Goal: Communication & Community: Answer question/provide support

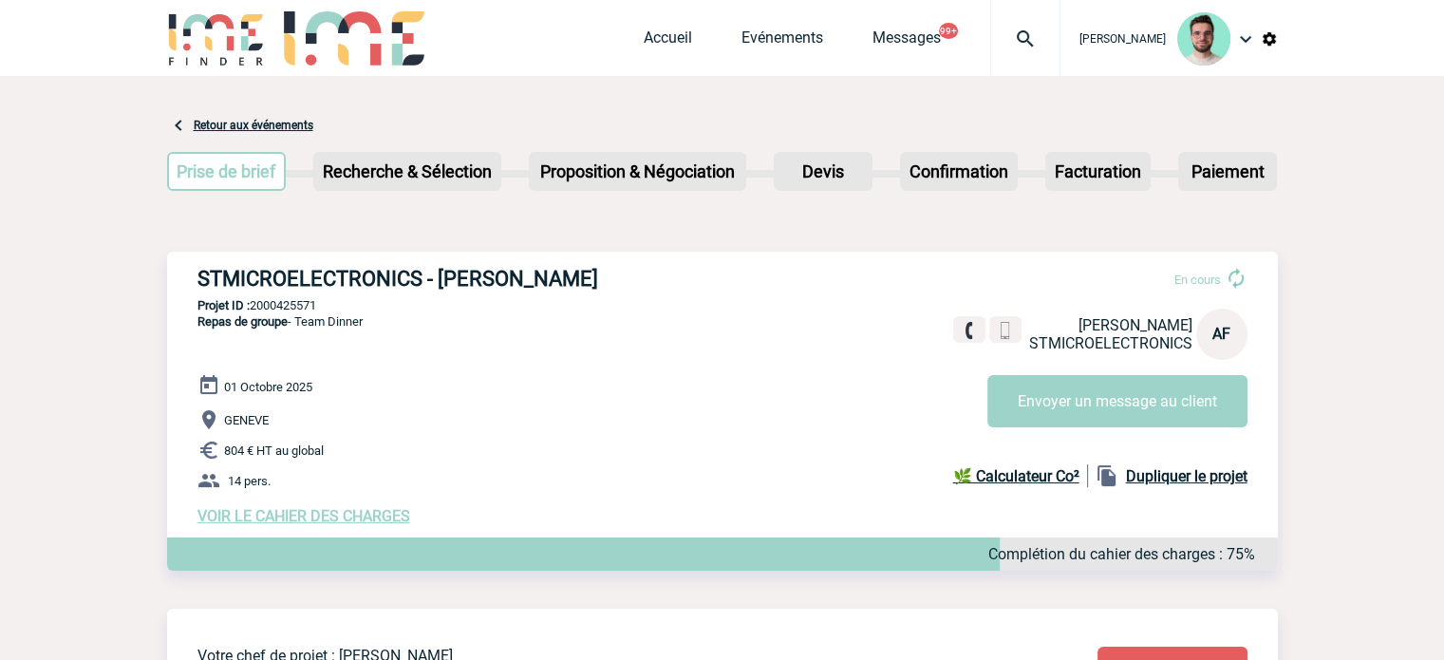
click at [1026, 32] on img at bounding box center [1025, 39] width 68 height 23
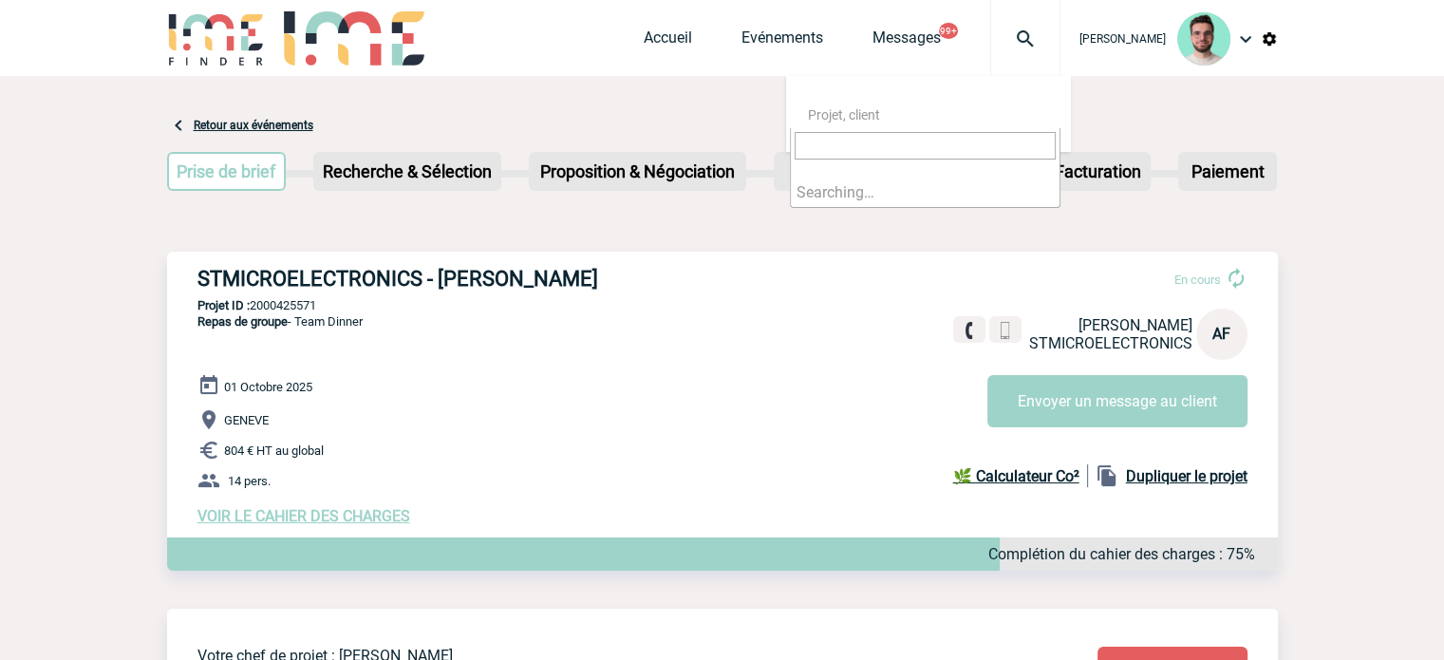
click at [990, 335] on div at bounding box center [989, 334] width 72 height 36
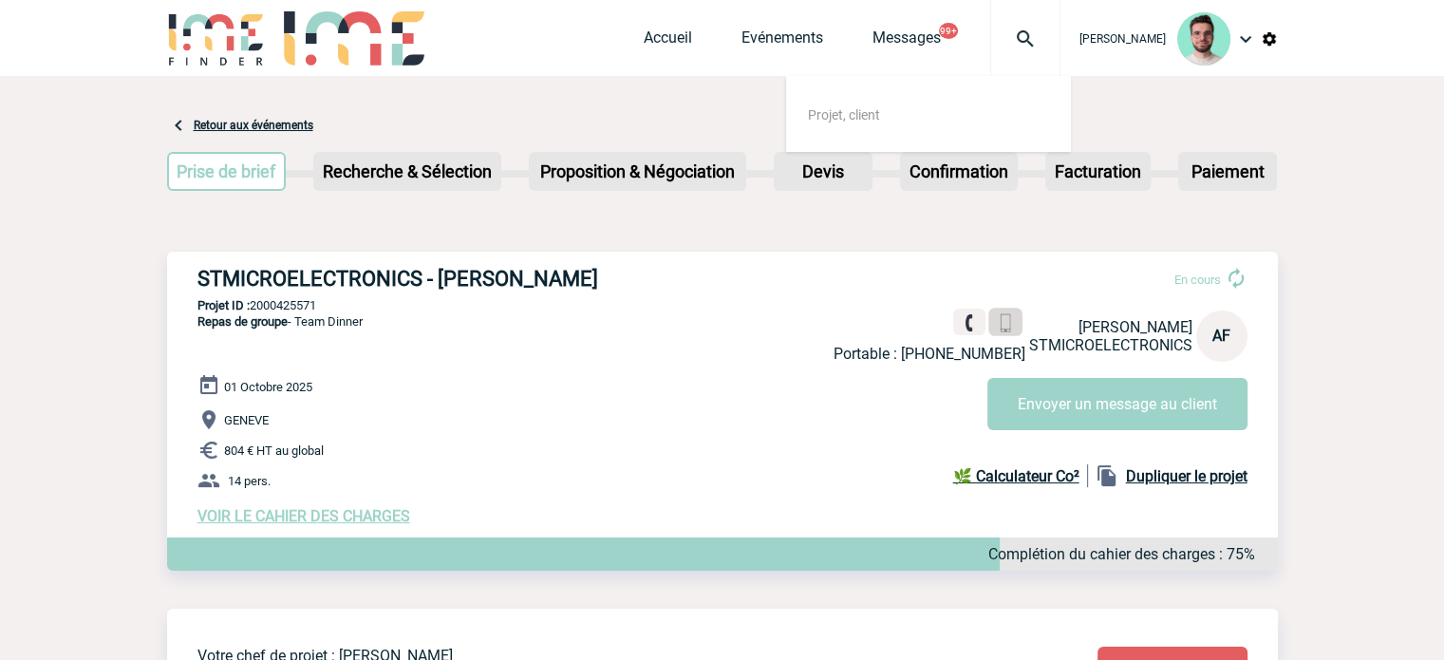
click at [1010, 333] on link at bounding box center [1005, 323] width 34 height 28
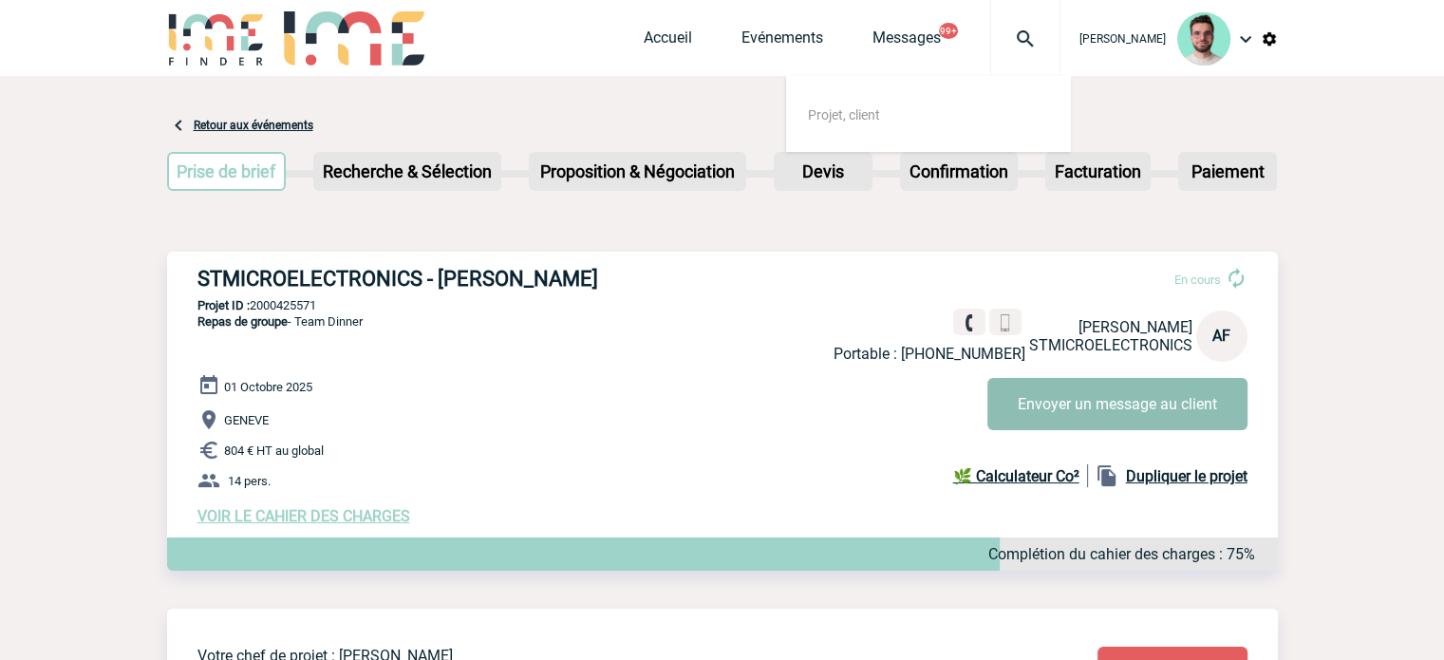
click at [1029, 416] on button "Envoyer un message au client" at bounding box center [1118, 404] width 260 height 52
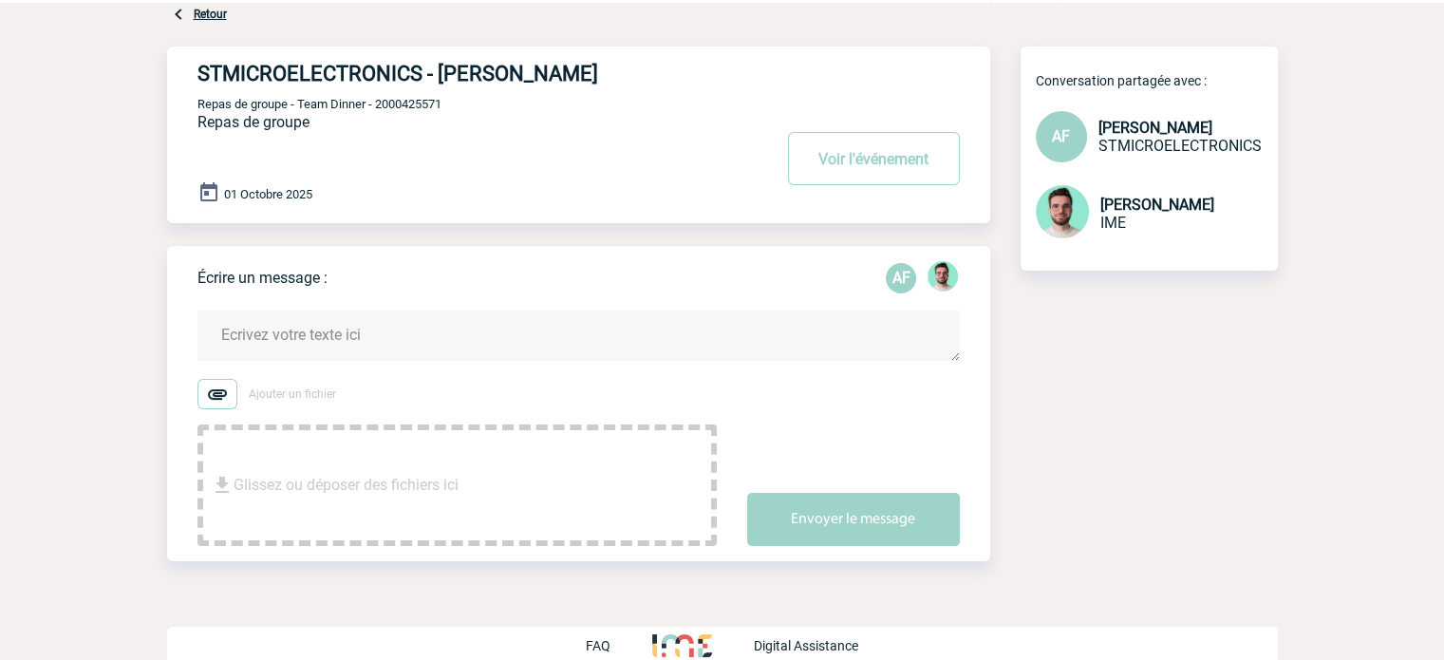
scroll to position [96, 0]
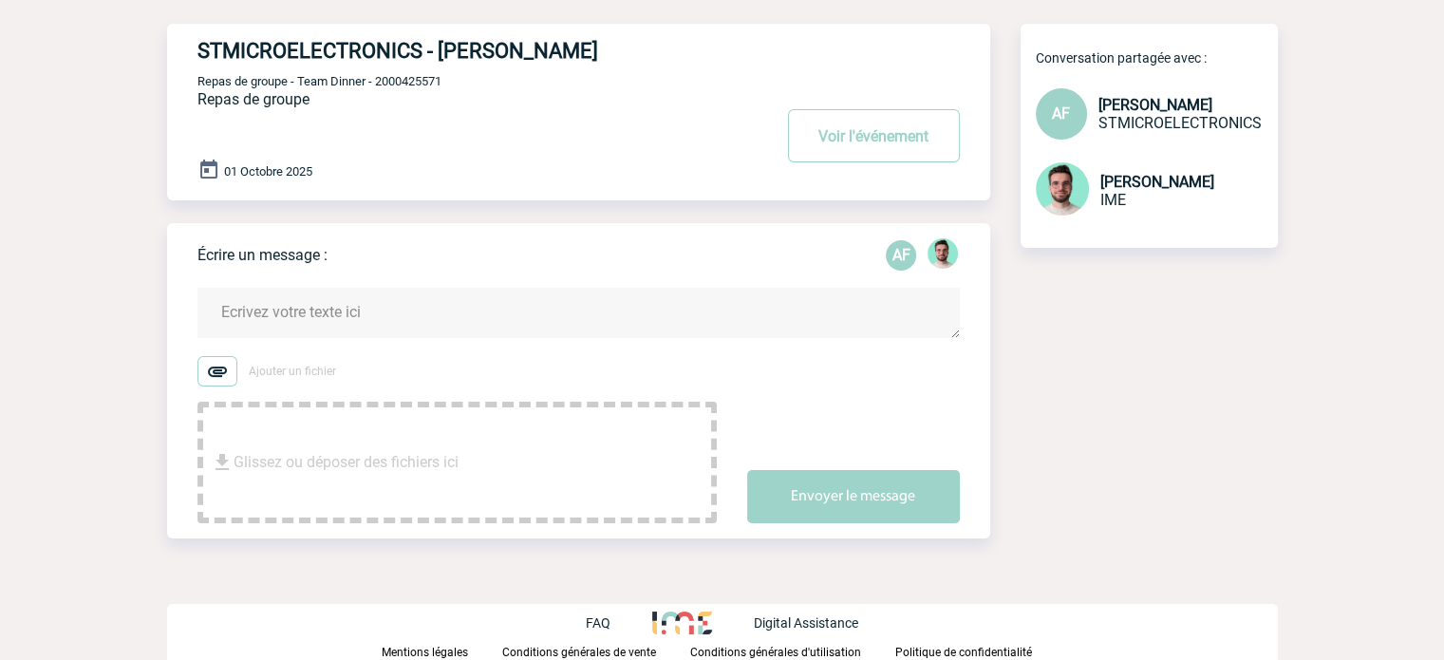
click at [346, 310] on textarea at bounding box center [579, 313] width 762 height 50
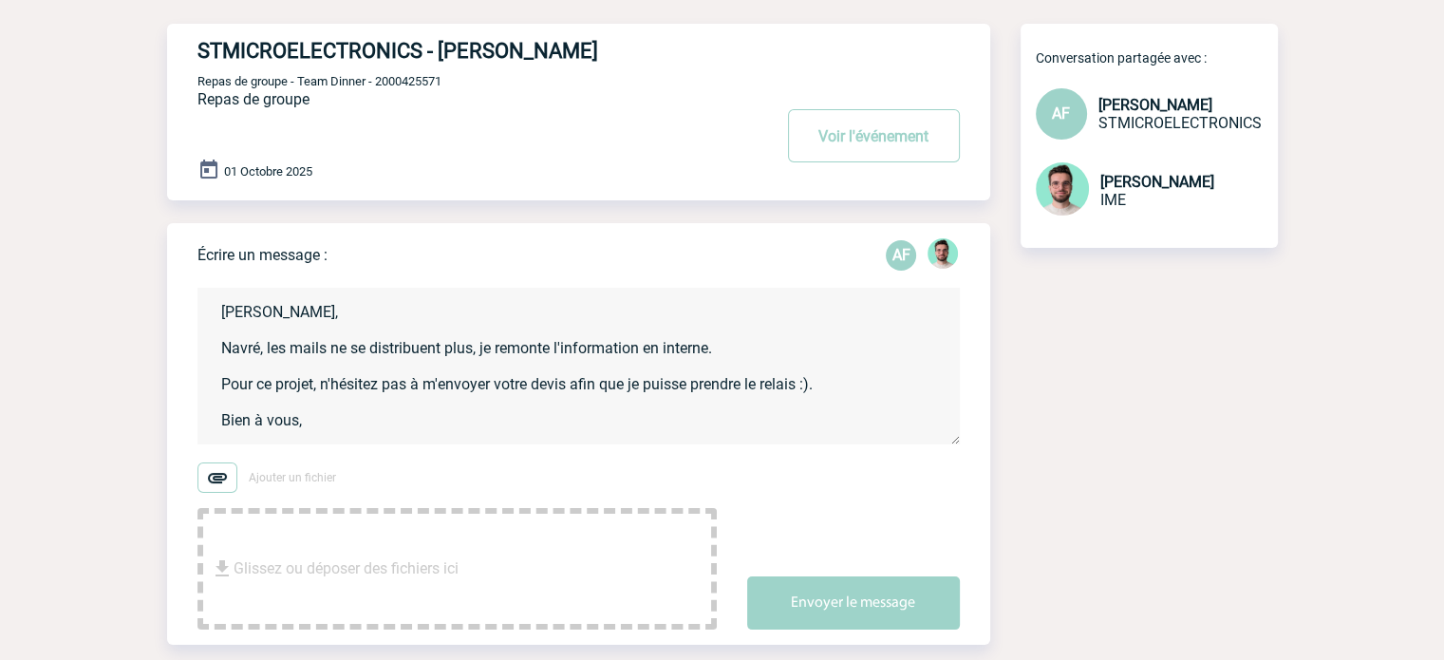
scroll to position [4, 0]
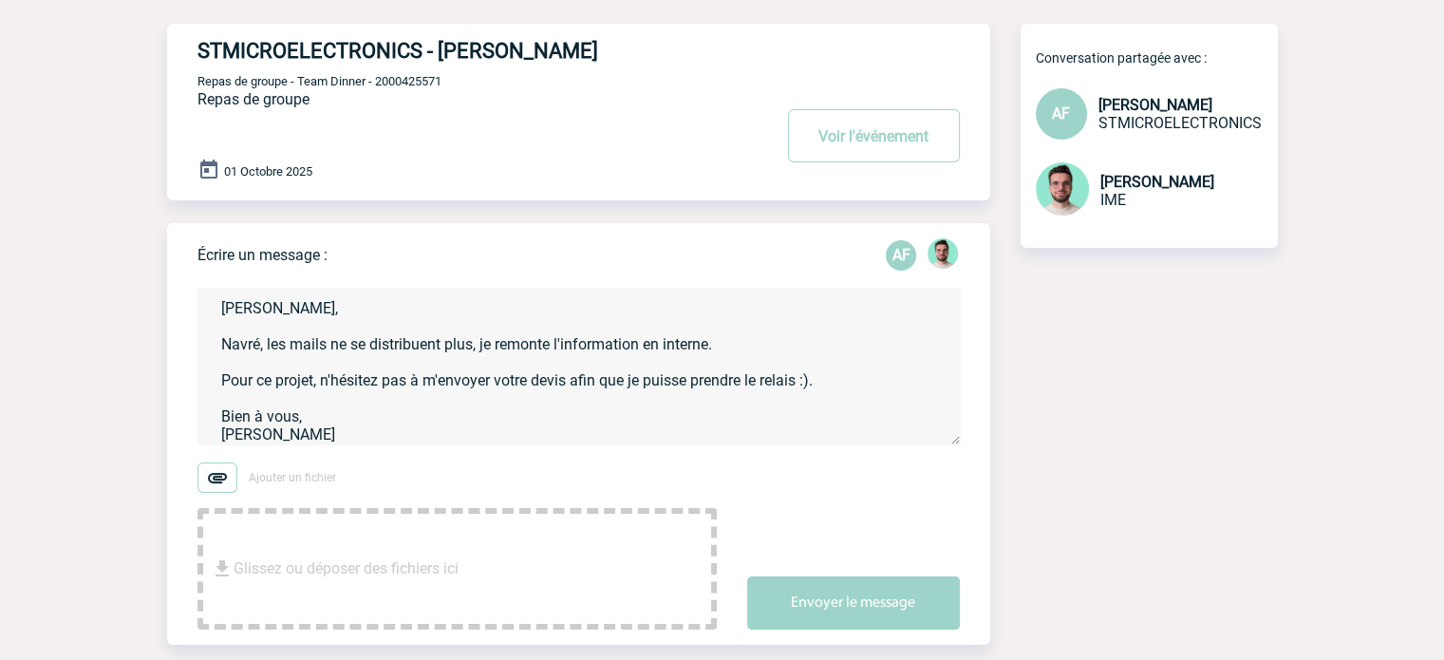
click at [574, 388] on textarea "[PERSON_NAME], Navré, les mails ne se distribuent plus, je remonte l'informatio…" at bounding box center [579, 366] width 762 height 157
type textarea "[PERSON_NAME], Navré, les mails ne se distribuent plus, je remonte l'informatio…"
click at [885, 561] on div "Envoyer le message" at bounding box center [868, 586] width 243 height 85
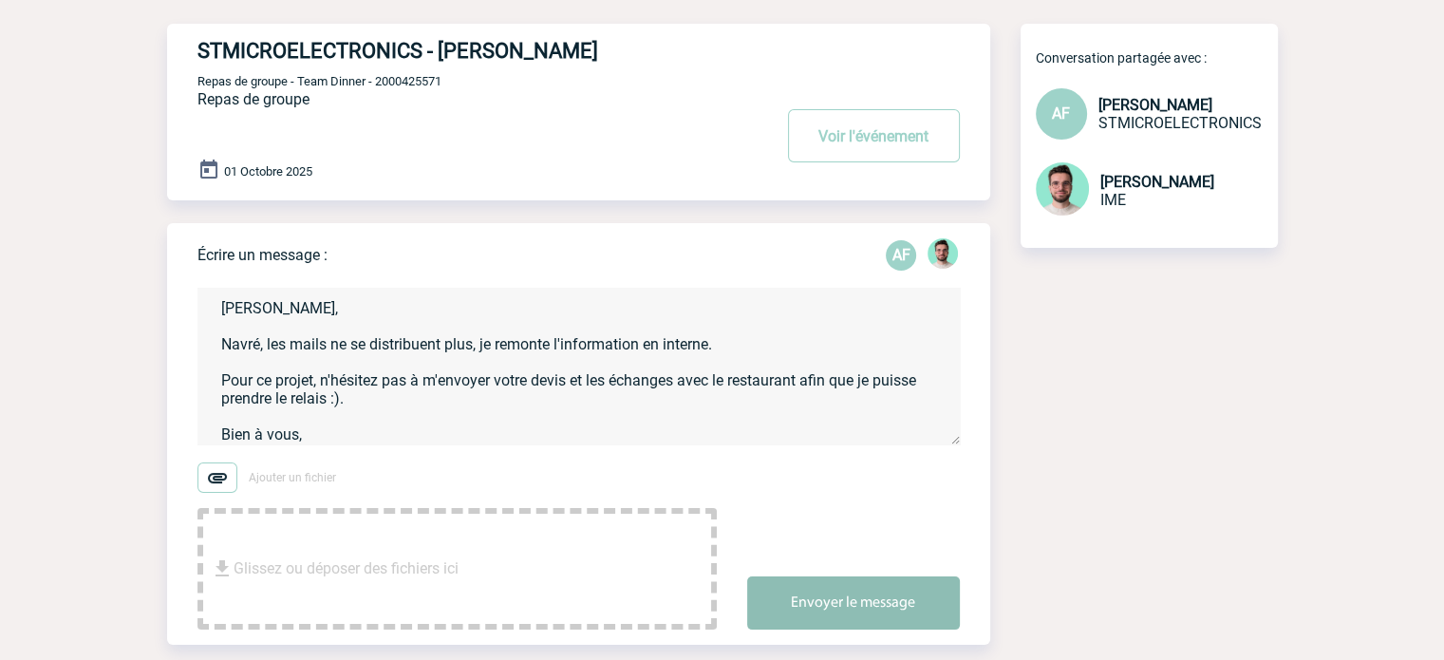
click at [880, 584] on button "Envoyer le message" at bounding box center [853, 602] width 213 height 53
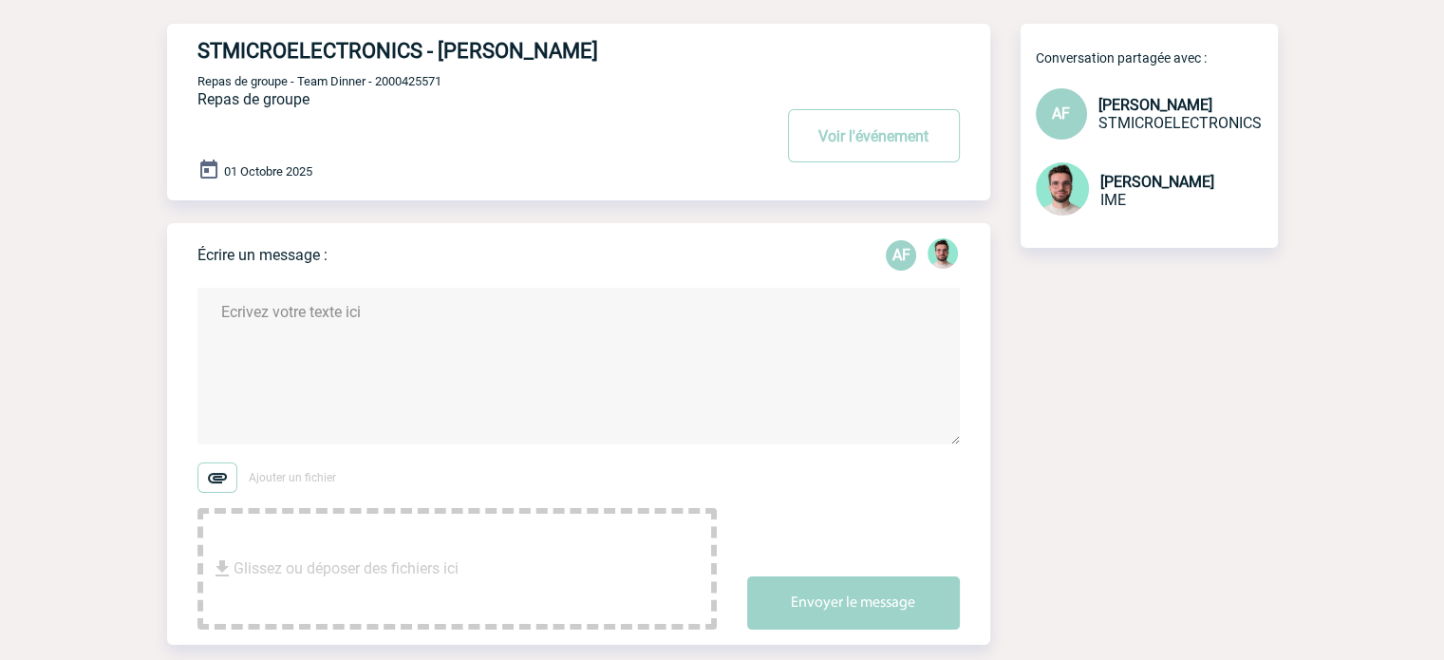
scroll to position [0, 0]
click at [399, 72] on div "STMICROELECTRONICS - [PERSON_NAME] Voir l'événement Repas de groupe - Team Dinn…" at bounding box center [594, 104] width 793 height 161
click at [402, 79] on span "Repas de groupe - Team Dinner - 2000425571" at bounding box center [320, 81] width 244 height 14
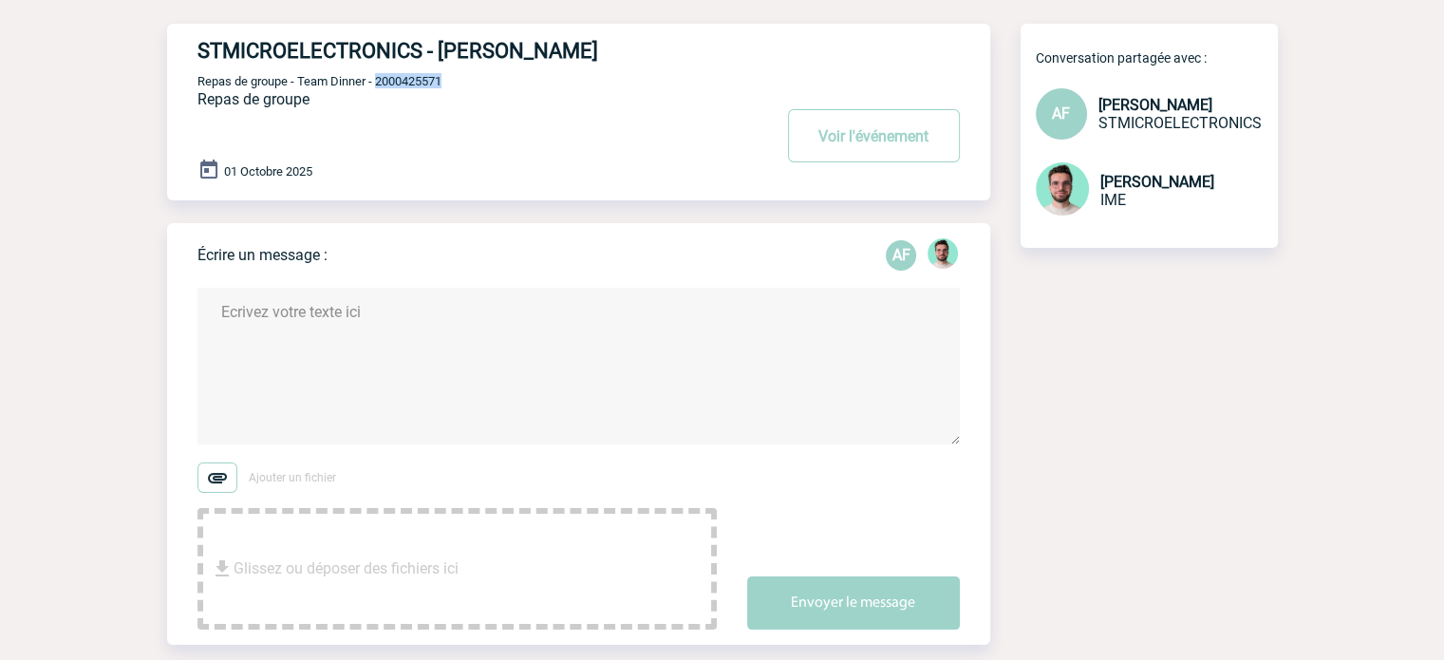
copy span "2000425571"
click at [820, 125] on button "Voir l'événement" at bounding box center [874, 135] width 172 height 53
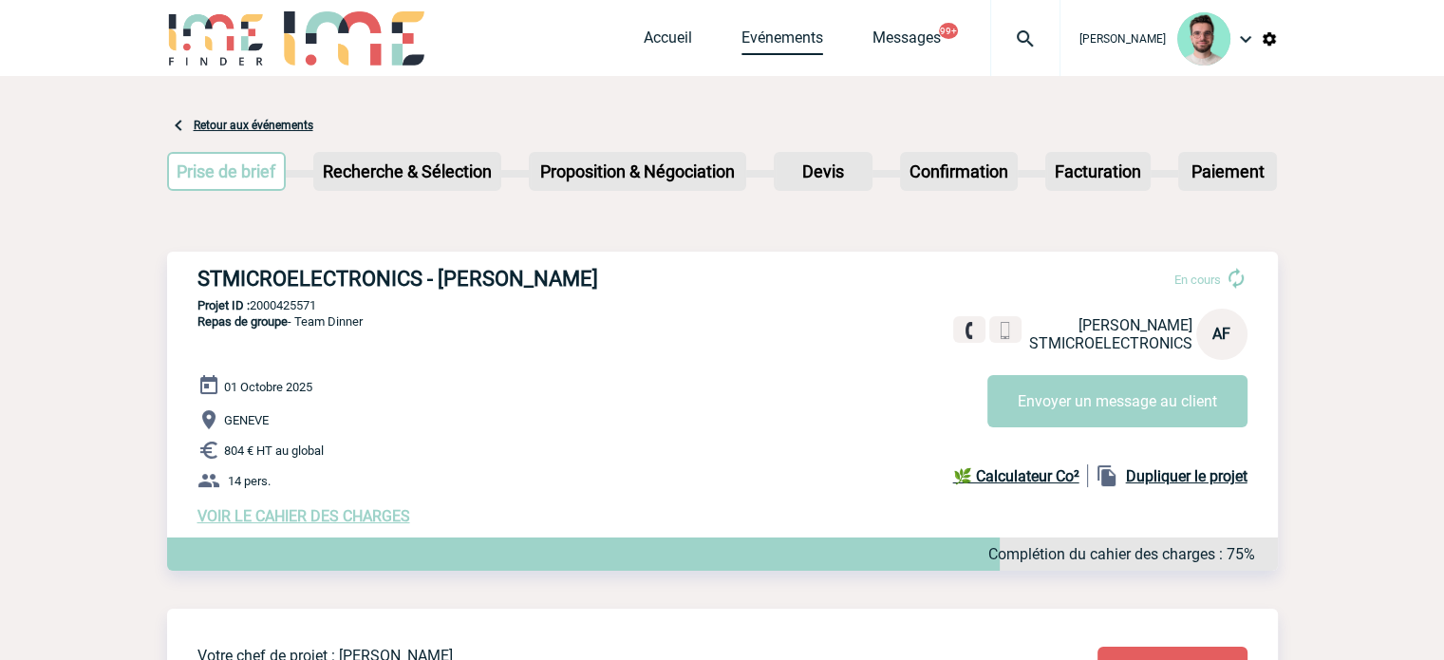
click at [772, 42] on link "Evénements" at bounding box center [783, 41] width 82 height 27
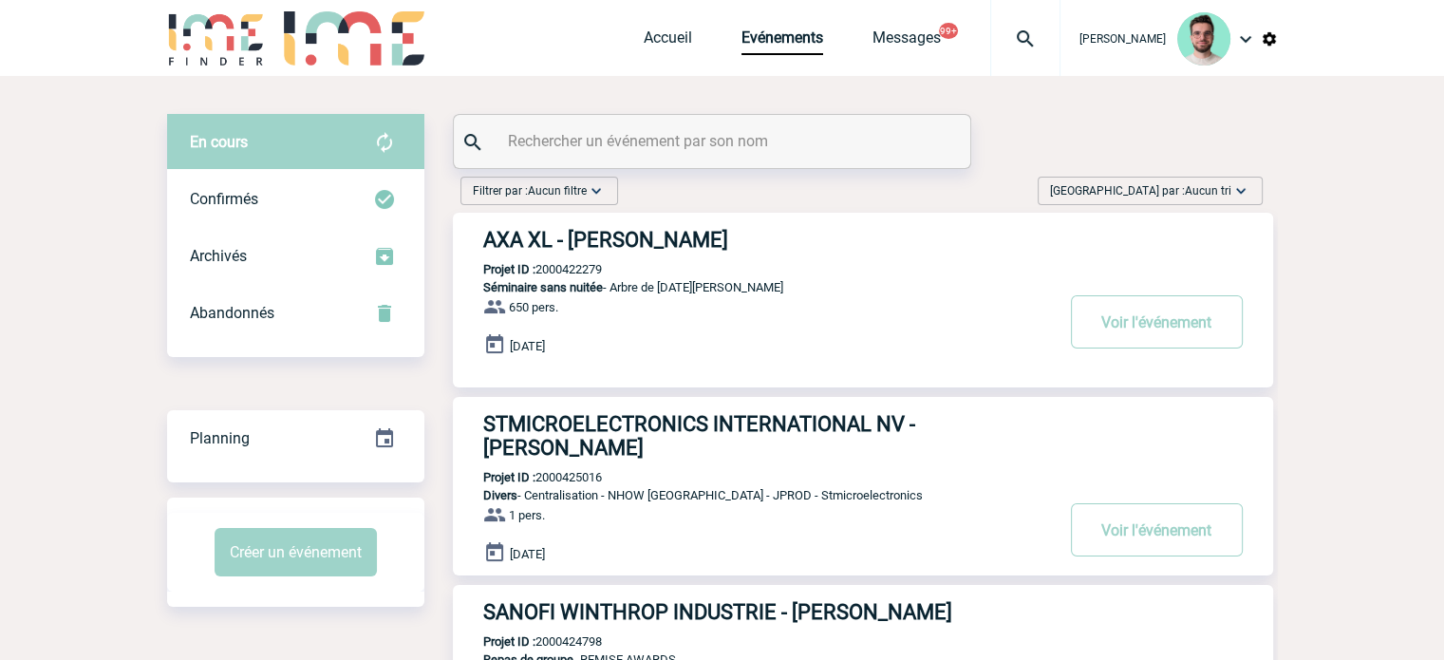
click at [536, 153] on input "text" at bounding box center [714, 141] width 423 height 28
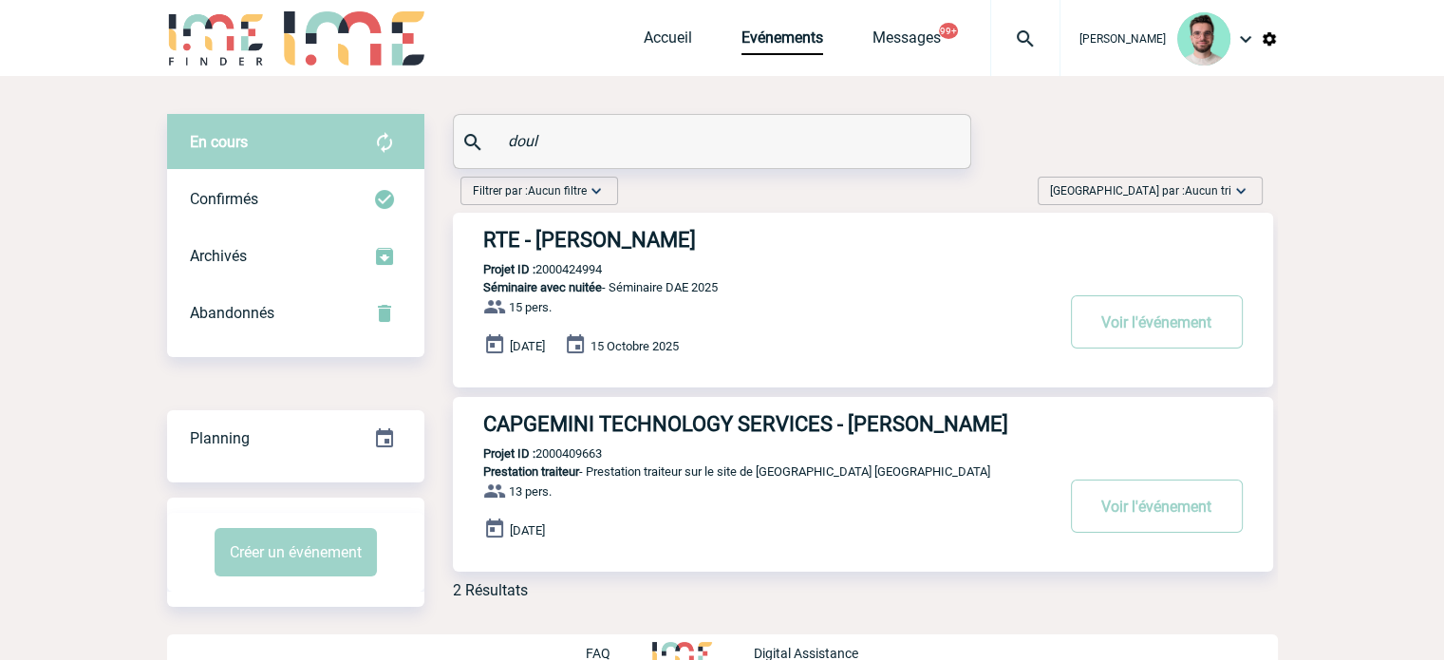
type input "doul"
click at [616, 250] on h3 "RTE - Morgane DOULLE" at bounding box center [768, 240] width 570 height 24
click at [569, 273] on p "Projet ID : 2000424994" at bounding box center [527, 269] width 149 height 14
copy p "2000424994"
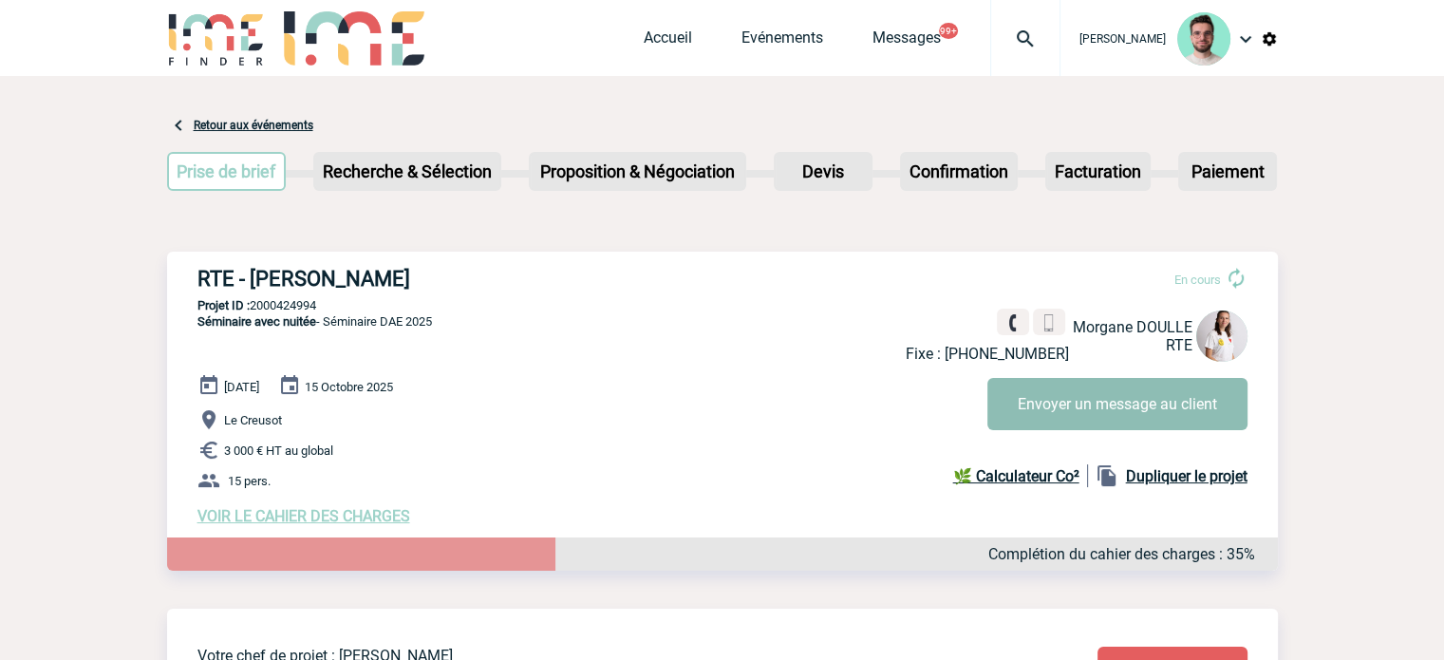
click at [1052, 394] on button "Envoyer un message au client" at bounding box center [1118, 404] width 260 height 52
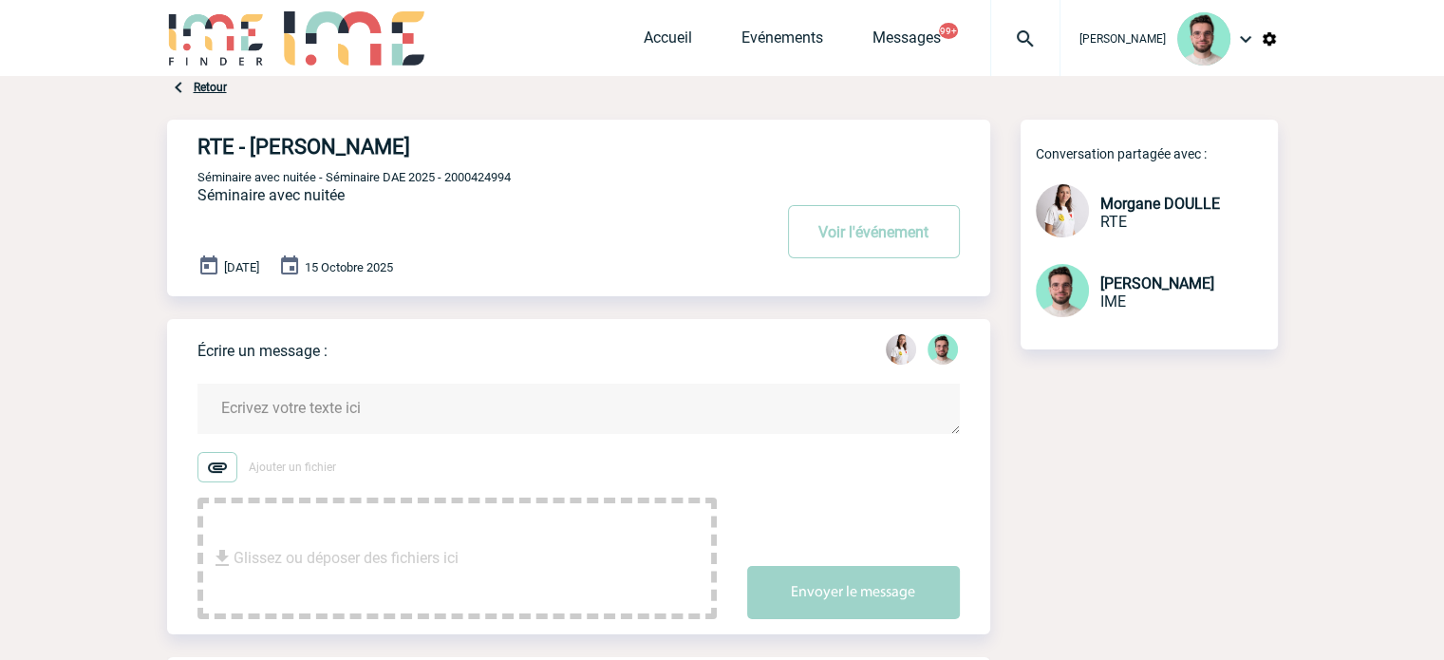
scroll to position [380, 0]
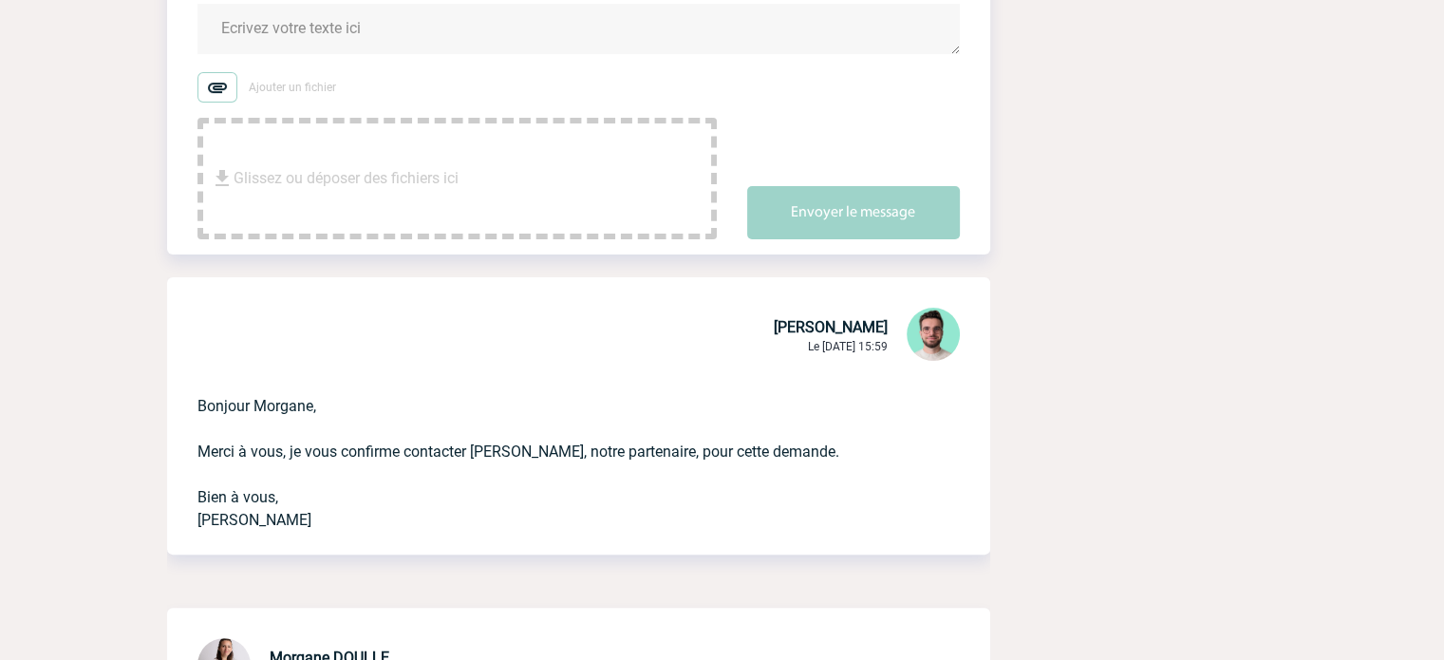
click at [292, 23] on textarea at bounding box center [579, 29] width 762 height 50
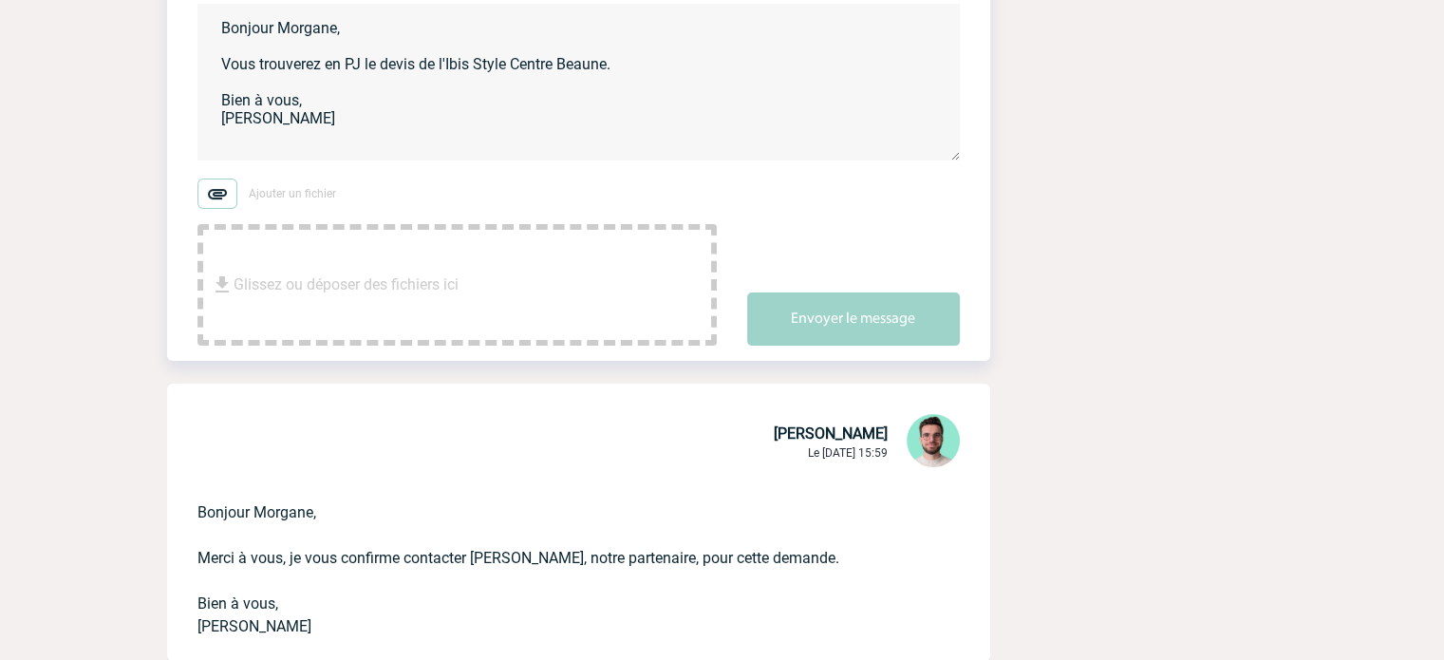
type textarea "Bonjour Morgane, Vous trouverez en PJ le devis de l'Ibis Style Centre Beaune. B…"
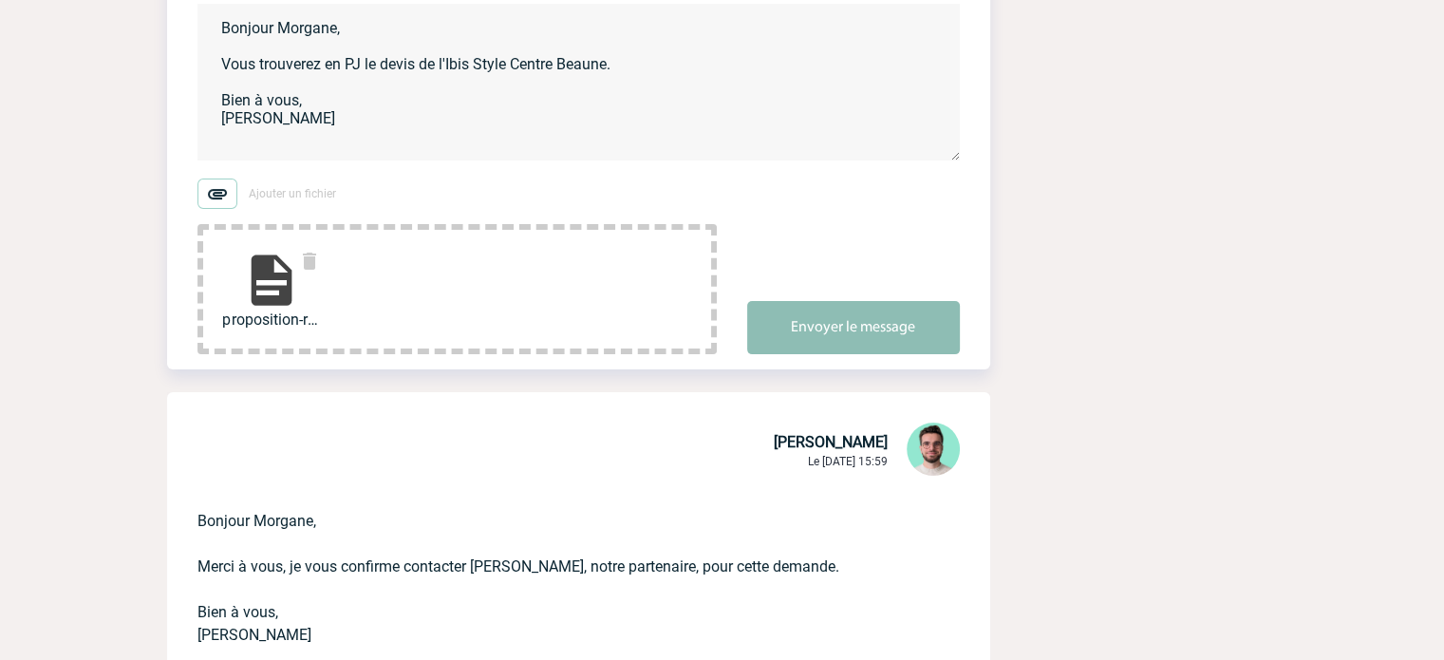
click at [859, 319] on button "Envoyer le message" at bounding box center [853, 327] width 213 height 53
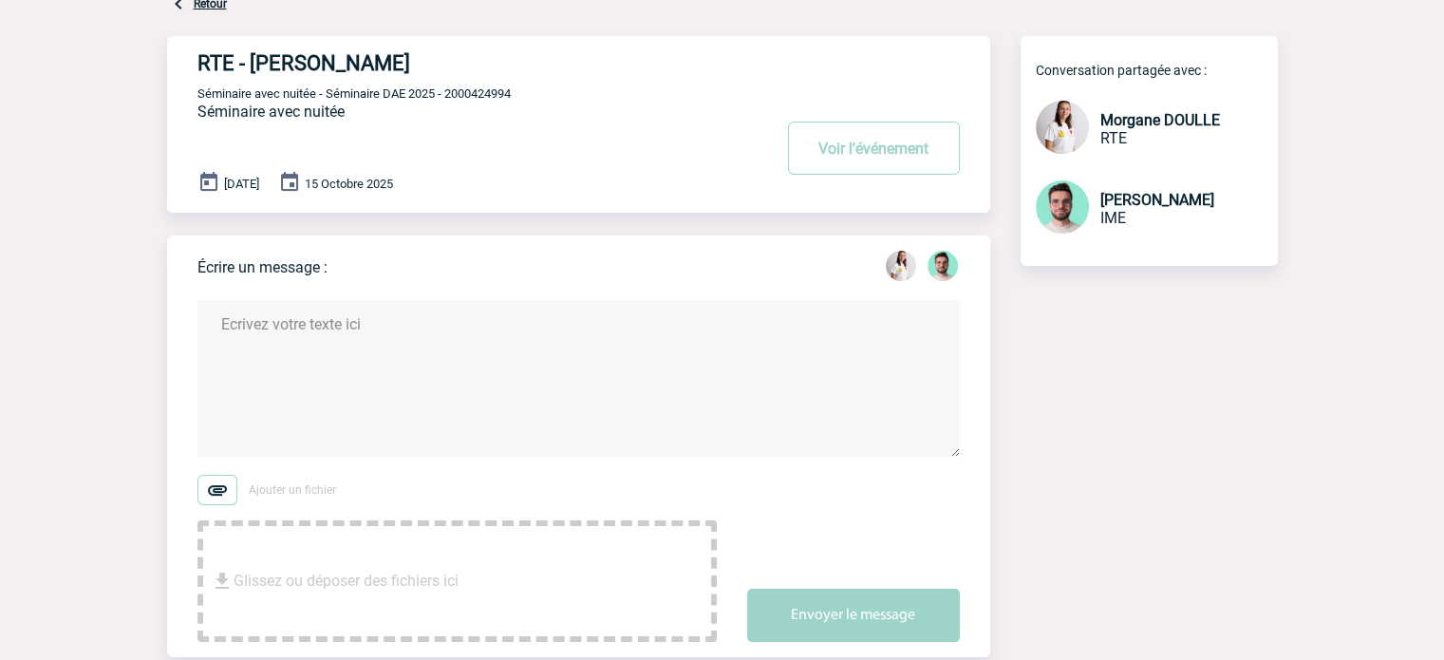
scroll to position [0, 0]
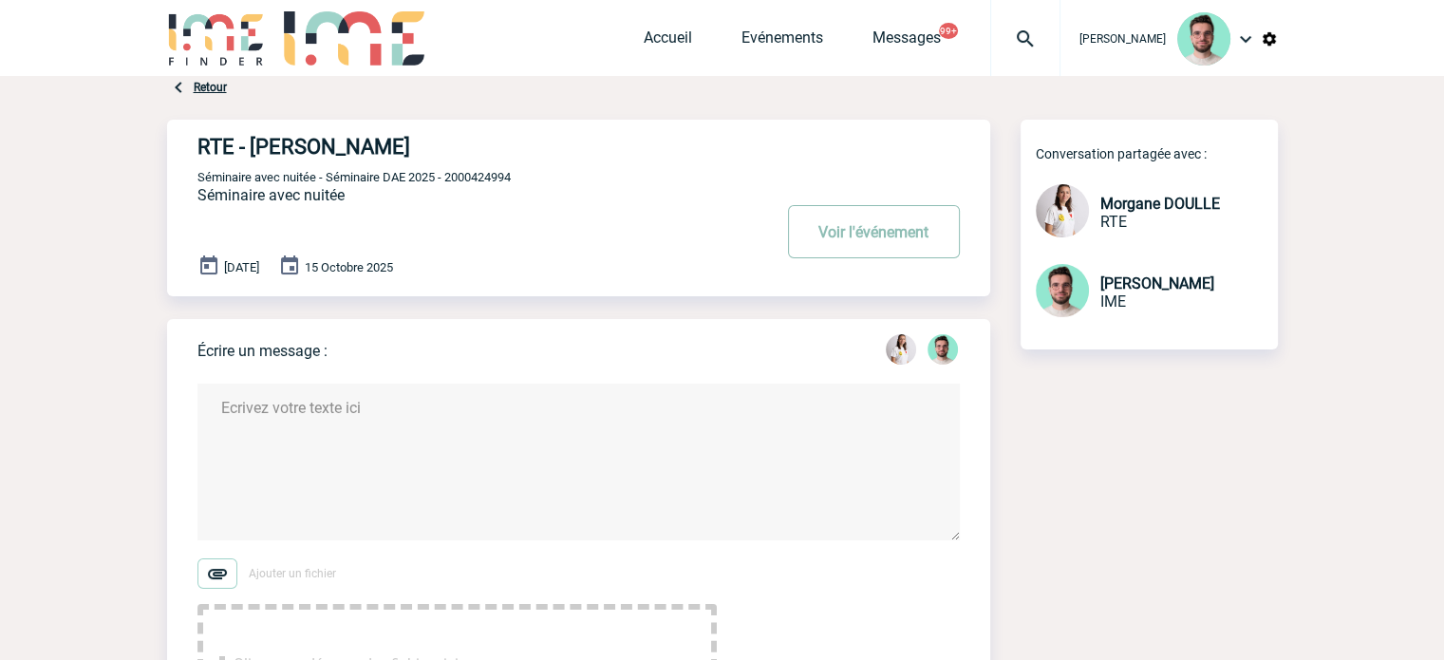
click at [898, 212] on button "Voir l'événement" at bounding box center [874, 231] width 172 height 53
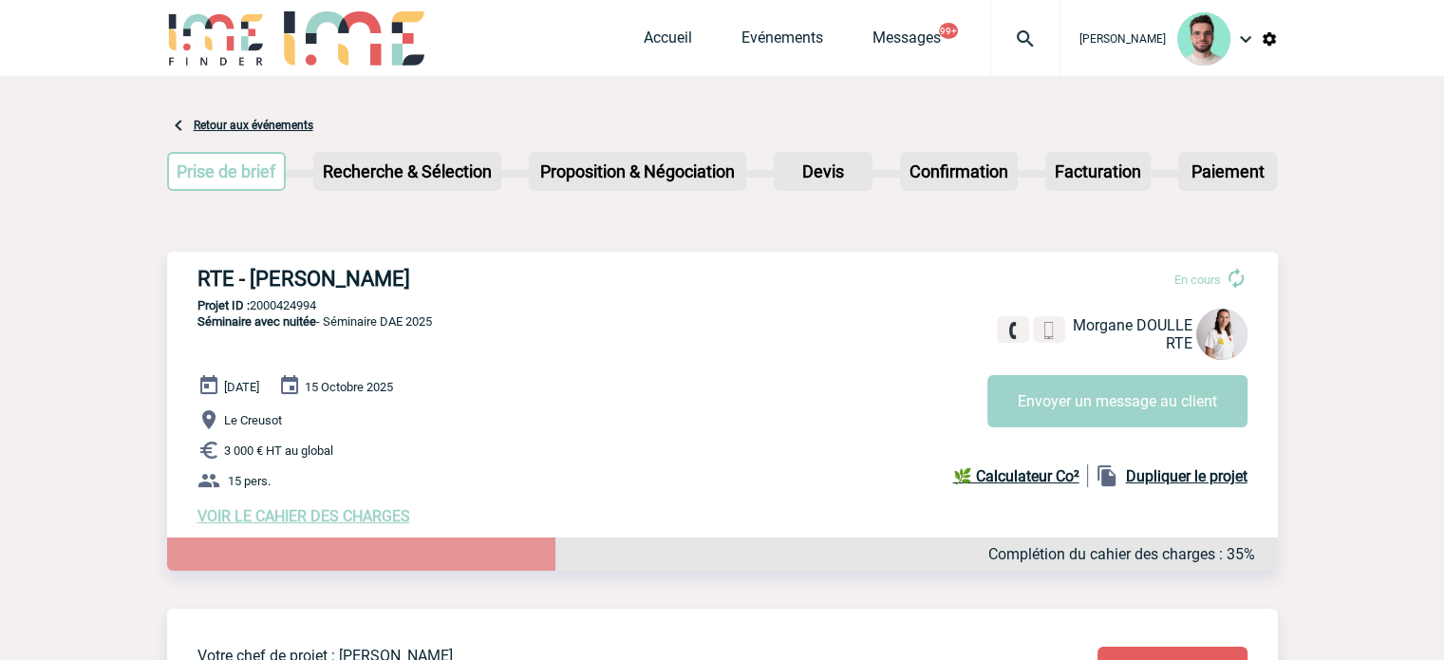
click at [1008, 30] on img at bounding box center [1025, 39] width 68 height 23
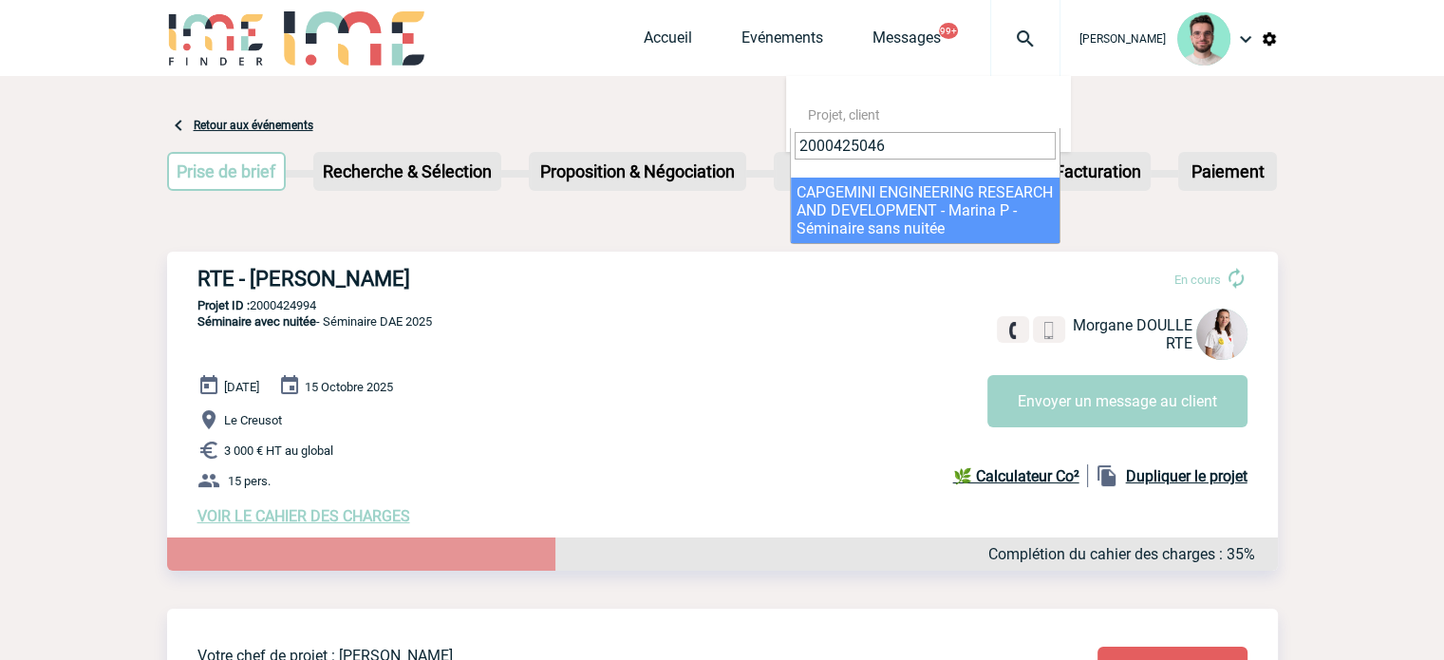
type input "2000425046"
select select "24547"
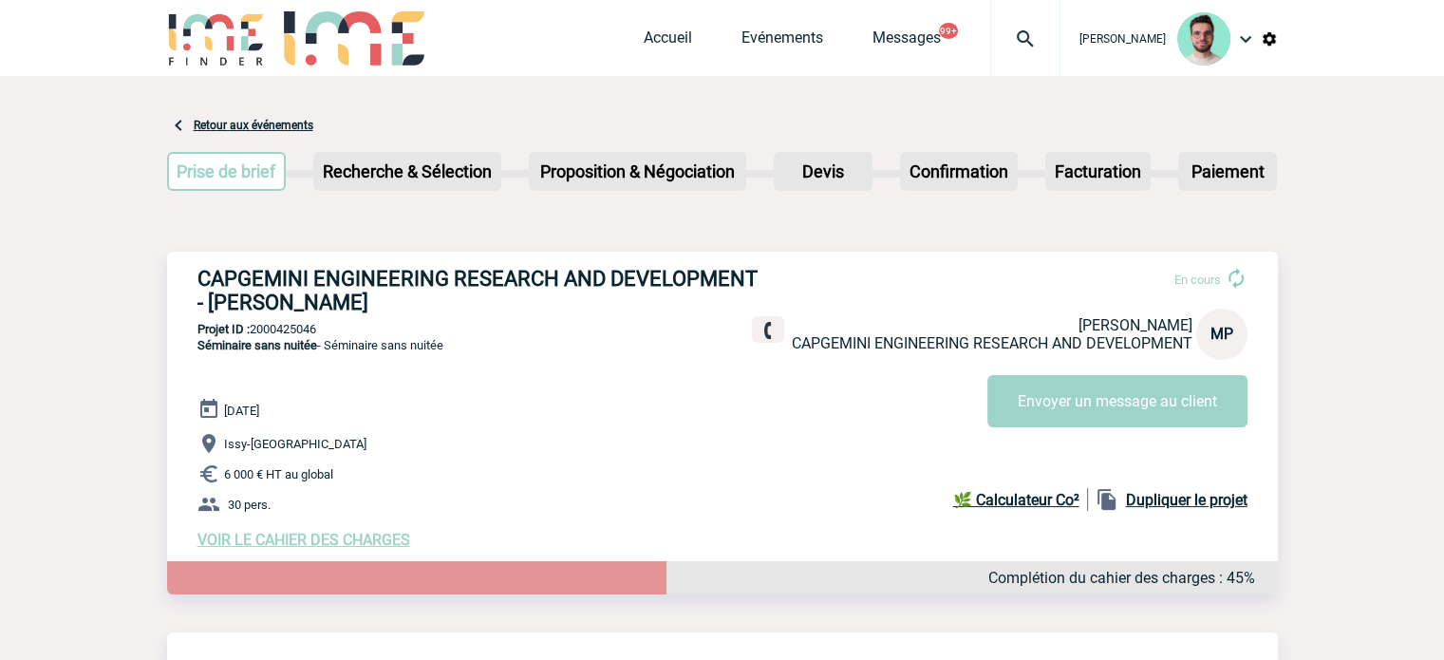
click at [1017, 53] on div at bounding box center [1025, 38] width 70 height 76
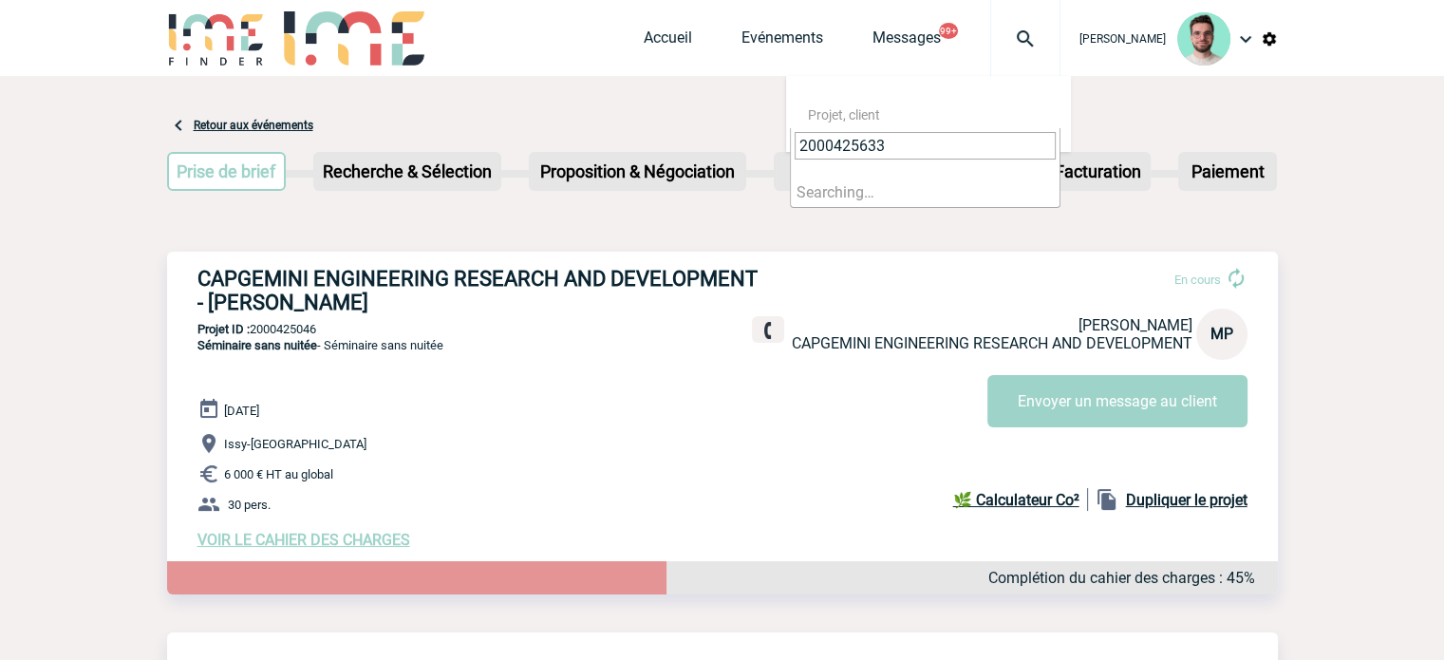
type input "2000425633"
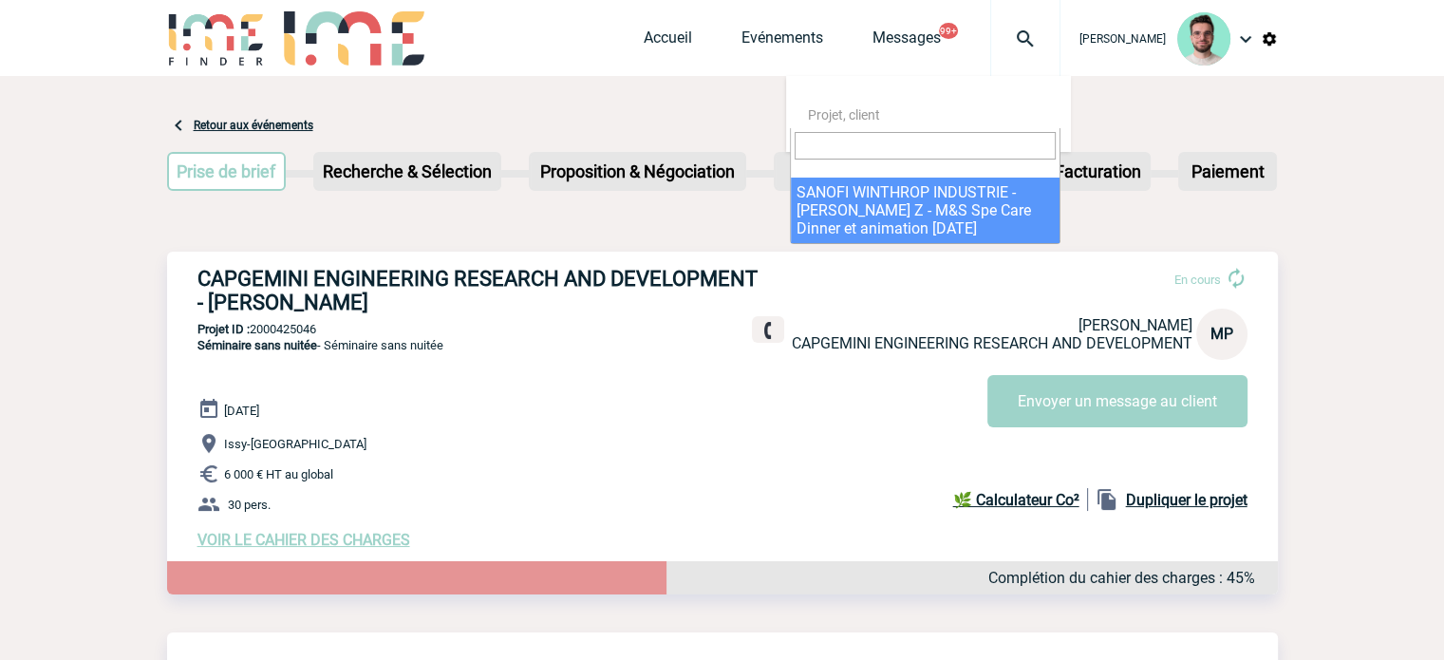
select select "25134"
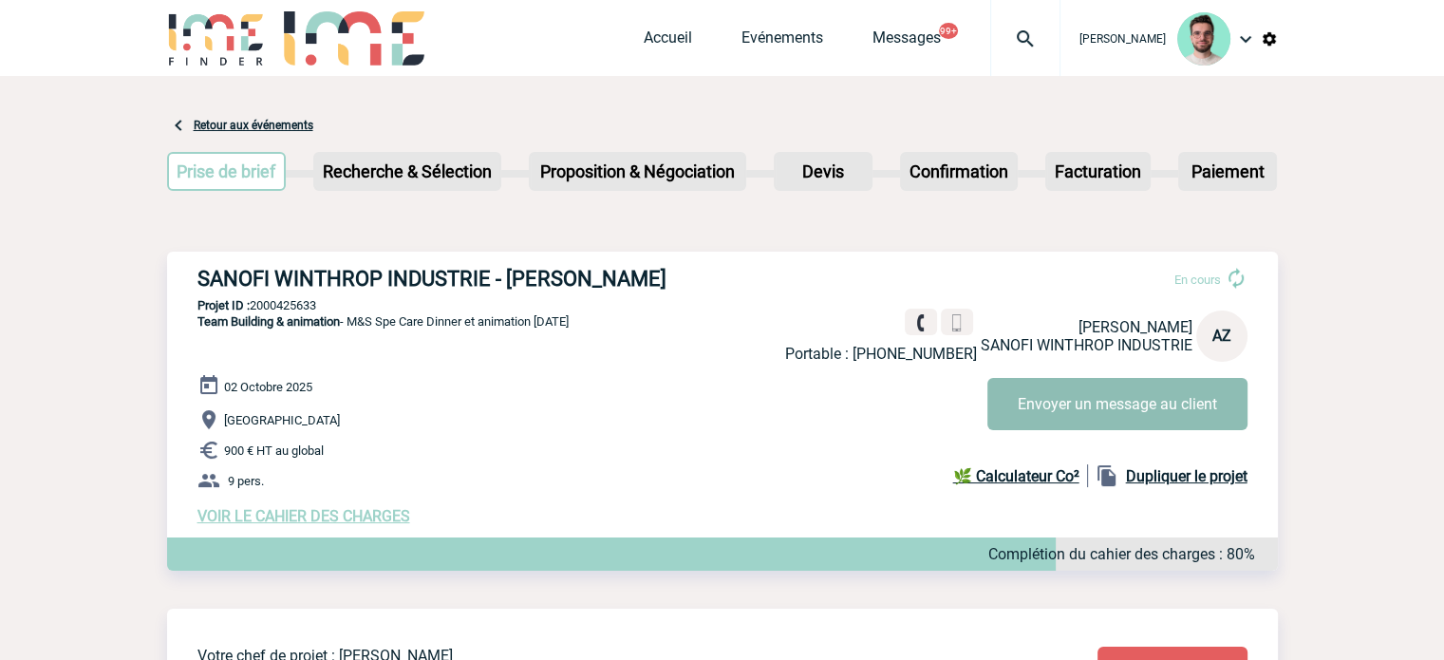
click at [1034, 411] on button "Envoyer un message au client" at bounding box center [1118, 404] width 260 height 52
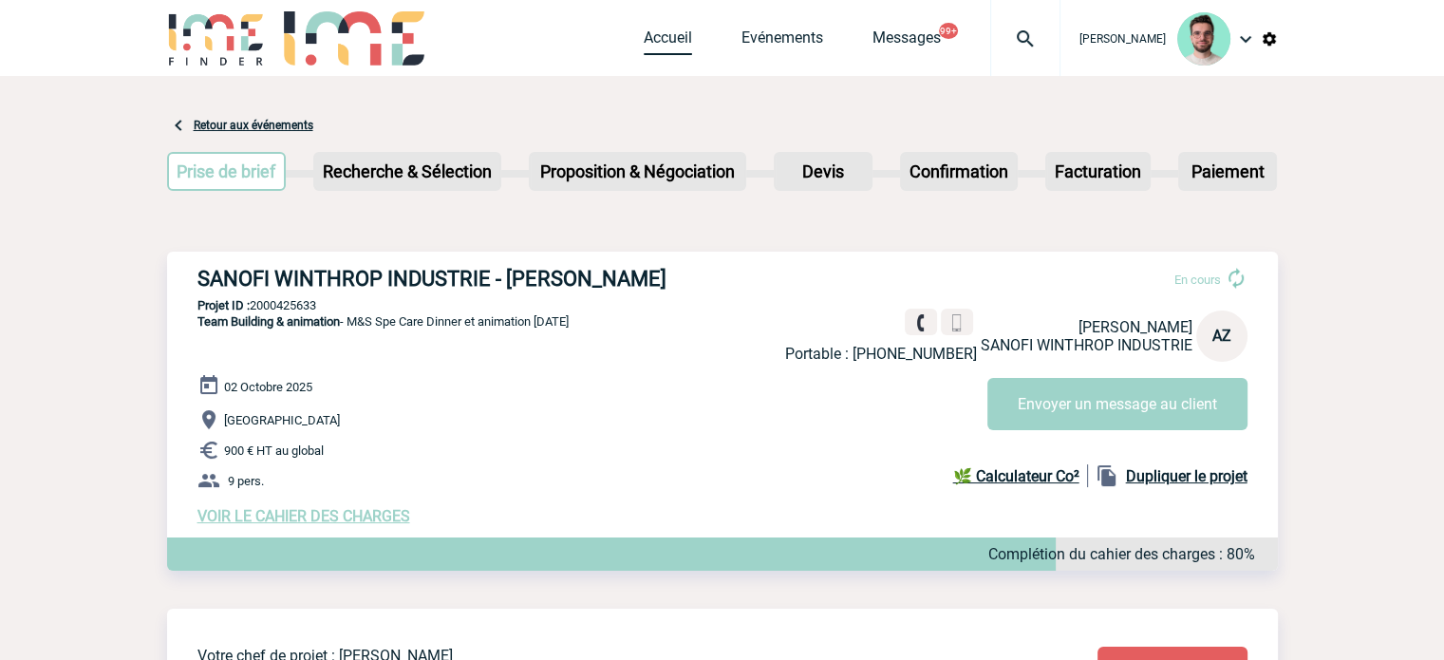
click at [644, 47] on link "Accueil" at bounding box center [668, 41] width 48 height 27
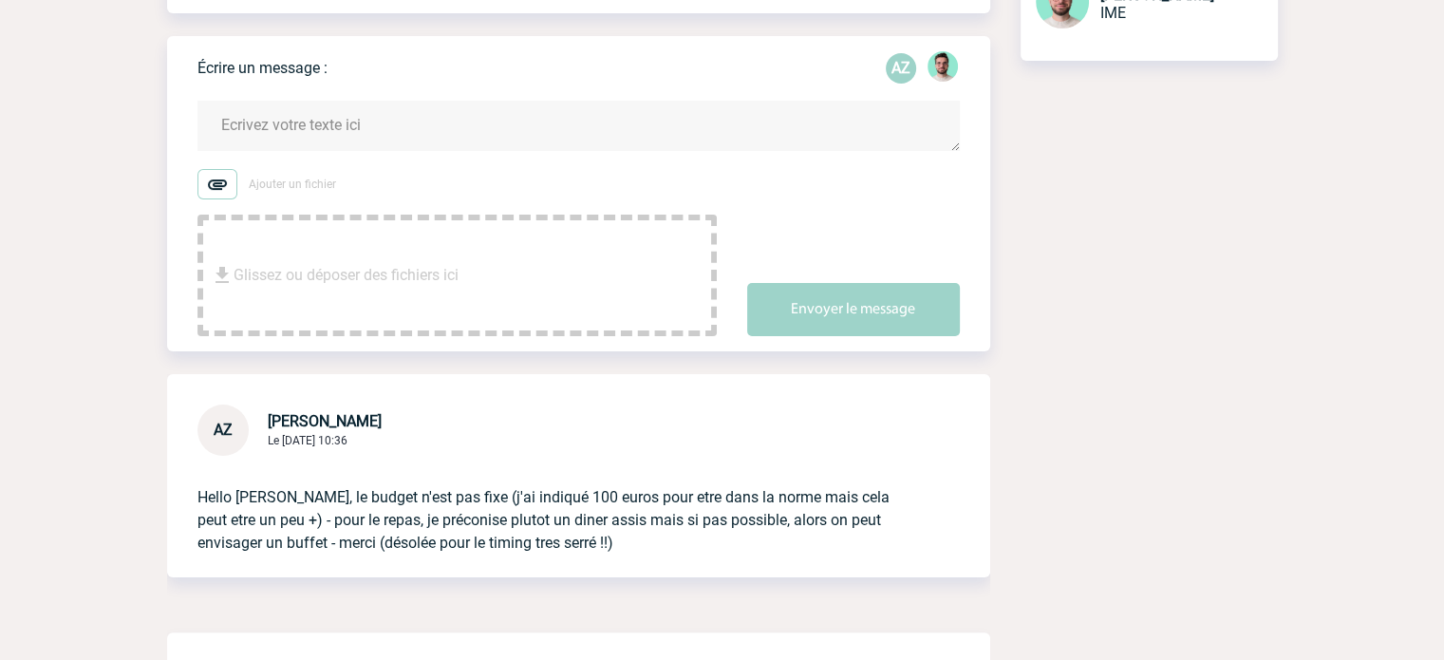
scroll to position [285, 0]
click at [306, 149] on textarea at bounding box center [579, 124] width 762 height 50
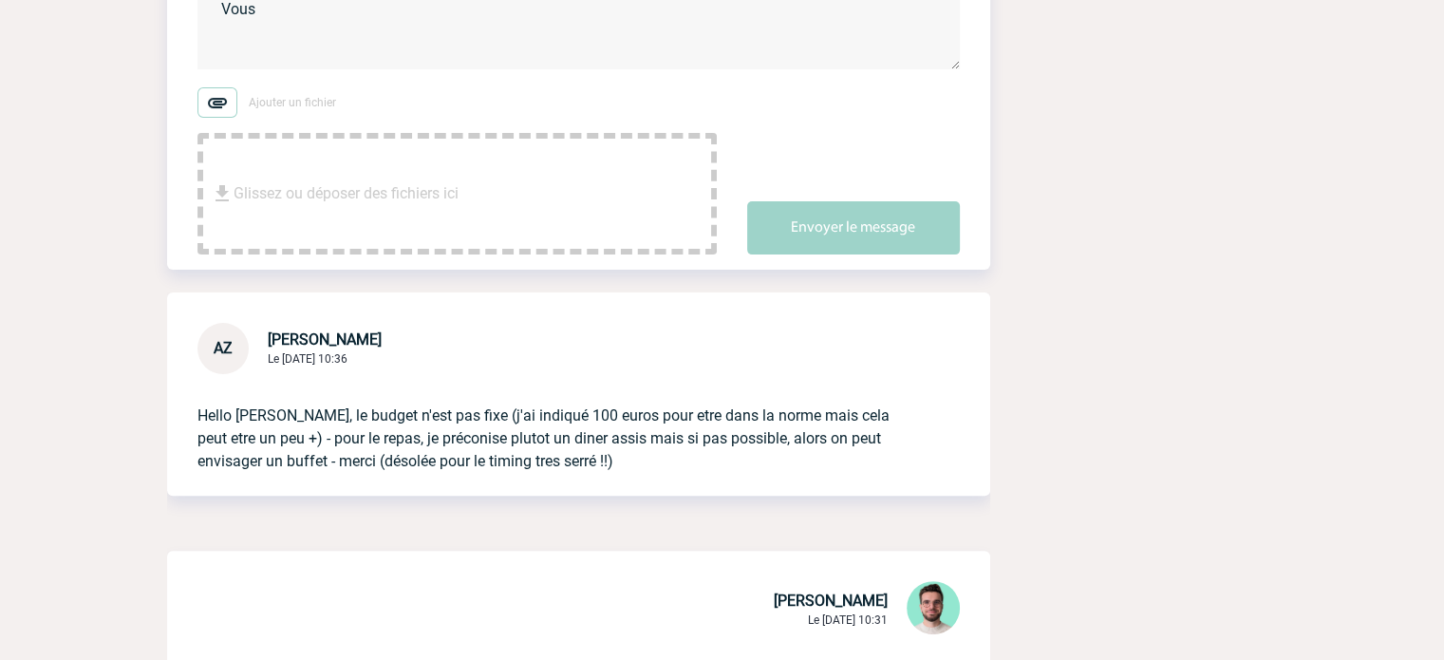
scroll to position [0, 0]
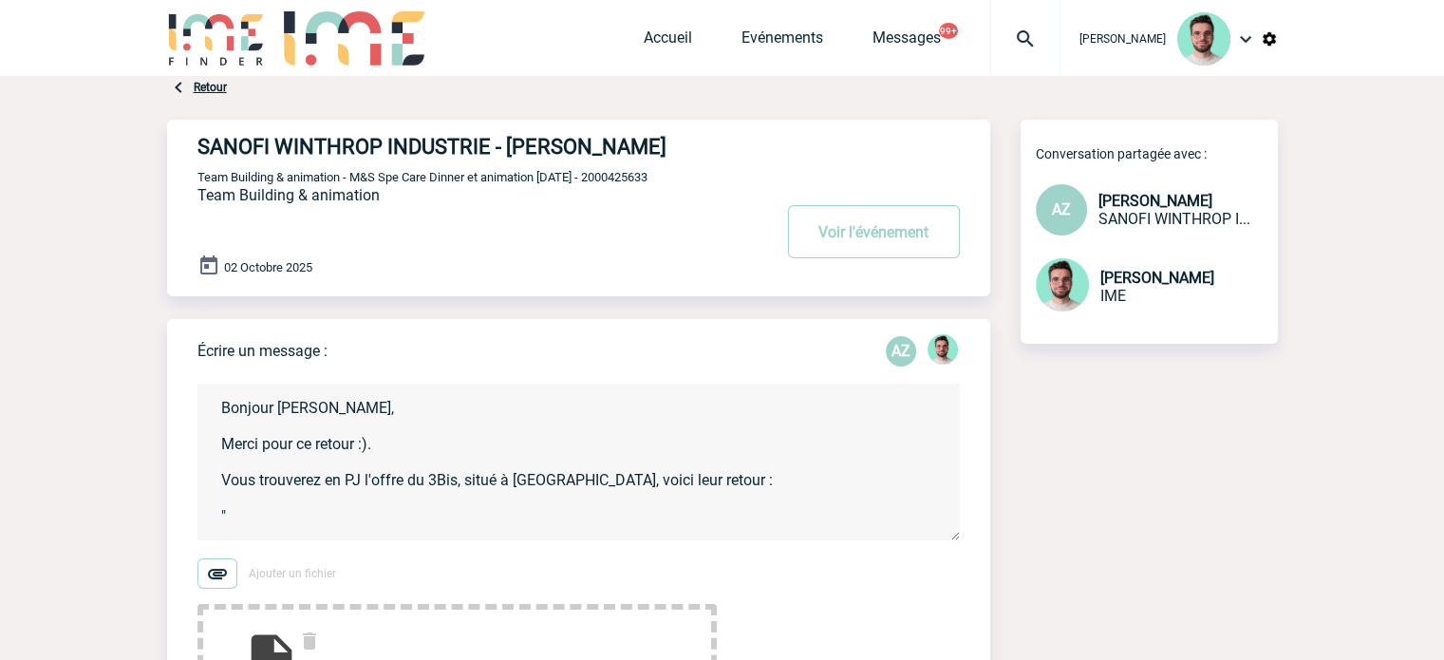
paste textarea "Option 1 avec les planches on est dans ton budget Option 2 avec le buffet salé,…"
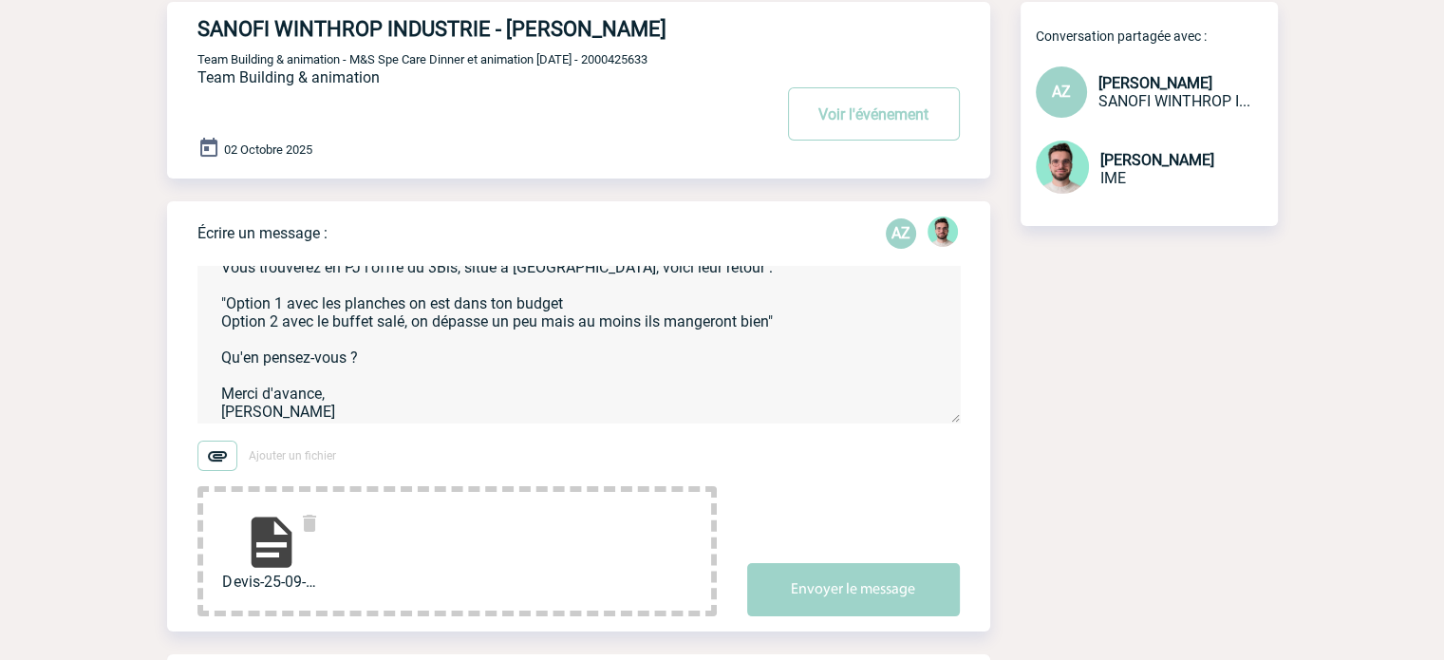
scroll to position [285, 0]
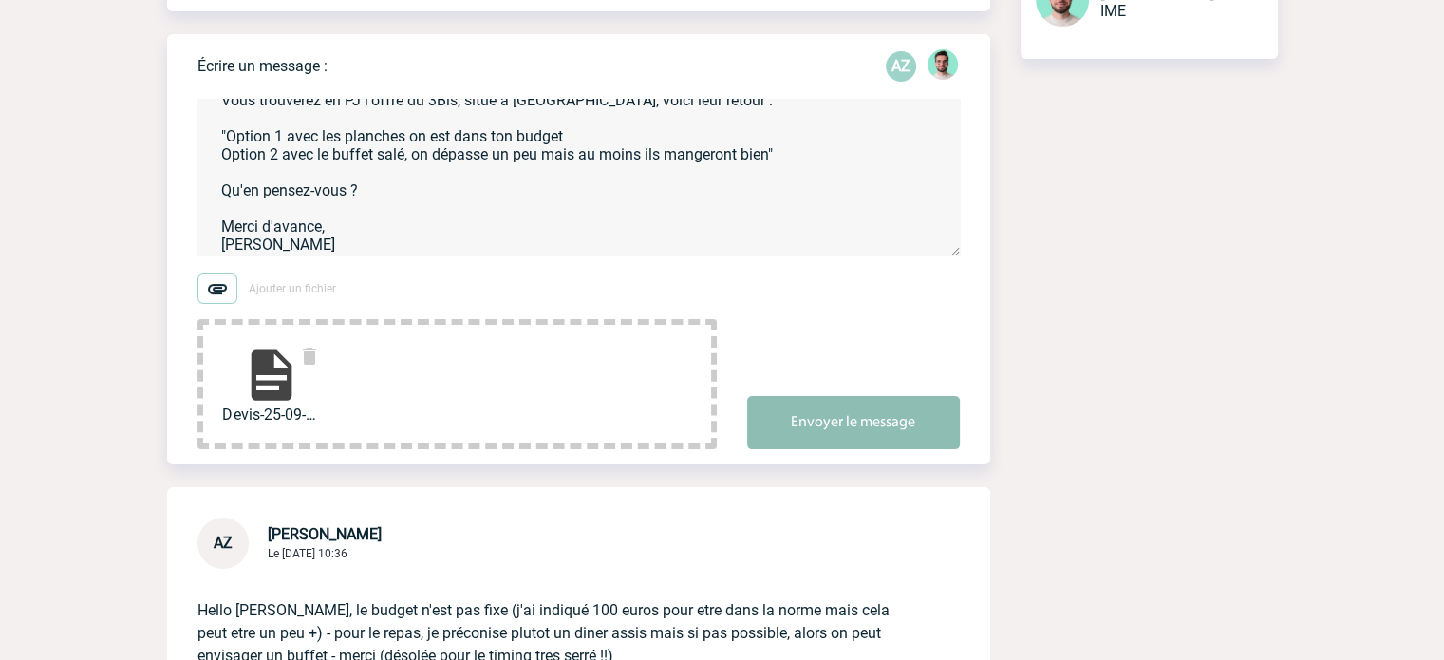
type textarea "Bonjour Armelle, Merci pour ce retour :). Vous trouverez en PJ l'offre du 3Bis,…"
click at [886, 449] on button "Envoyer le message" at bounding box center [853, 422] width 213 height 53
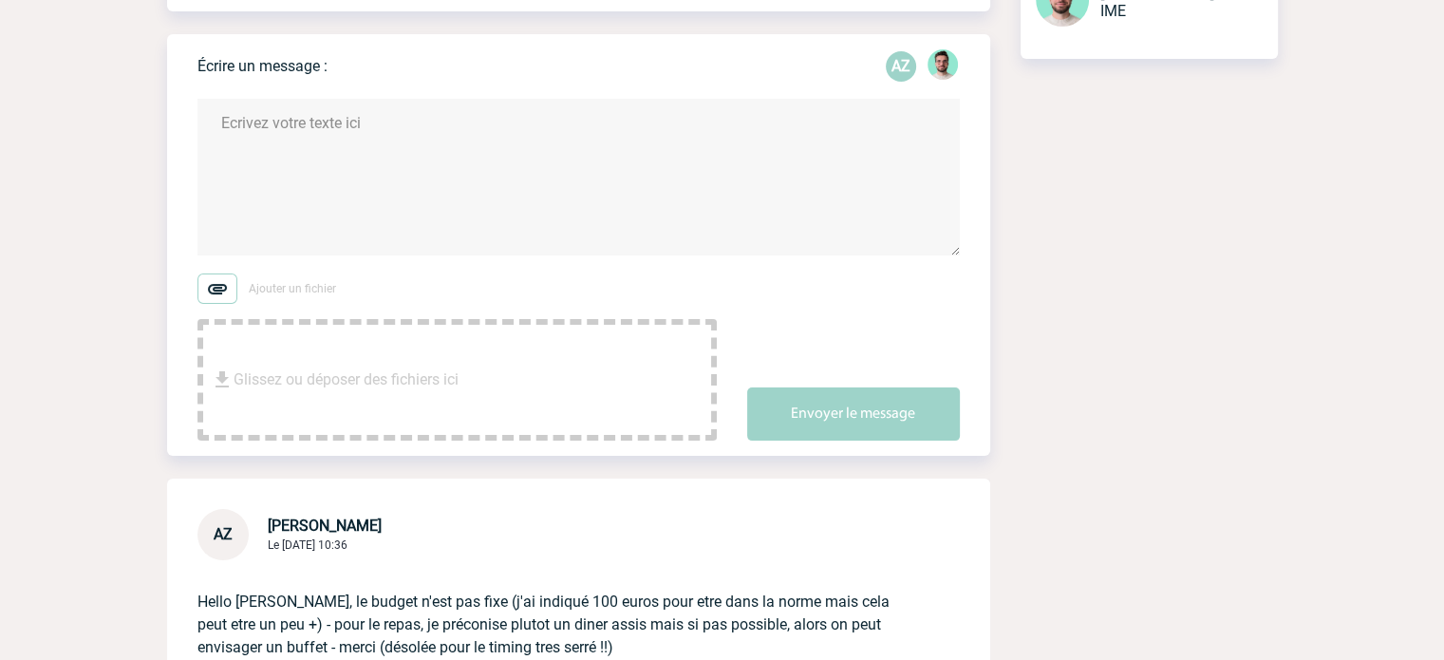
scroll to position [0, 0]
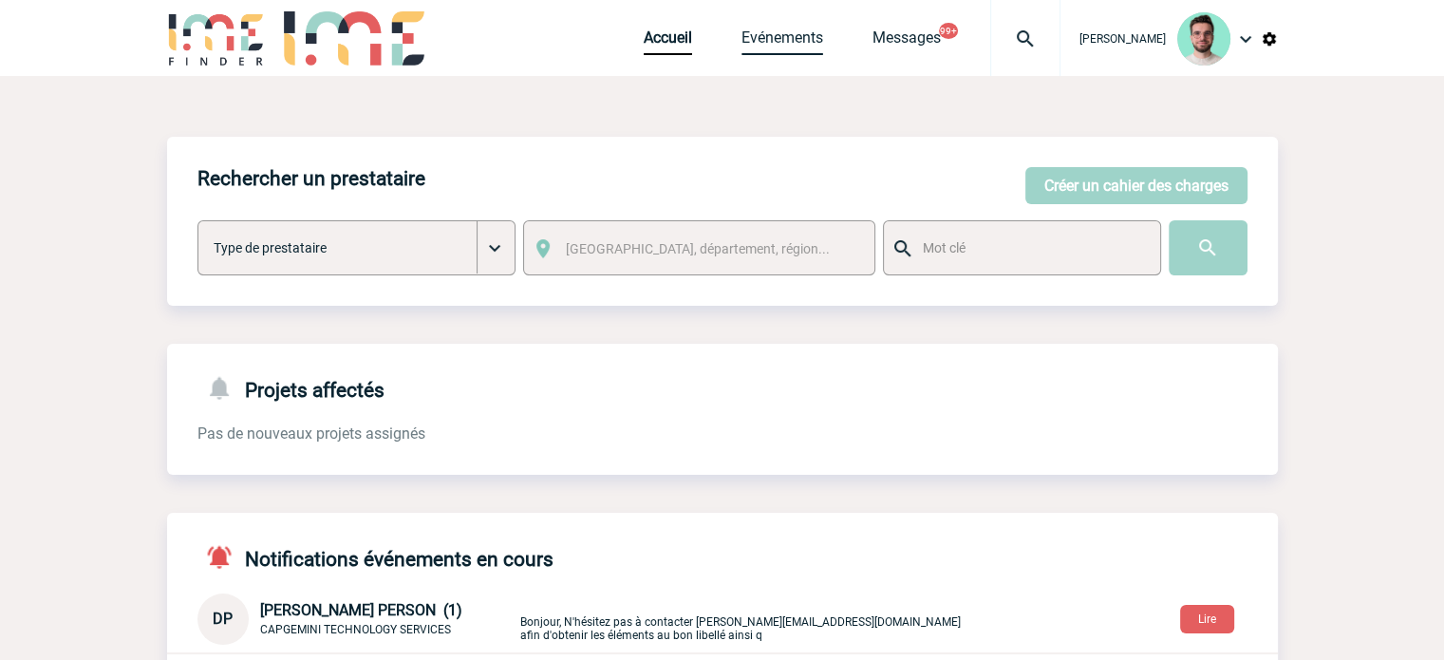
click at [763, 42] on link "Evénements" at bounding box center [783, 41] width 82 height 27
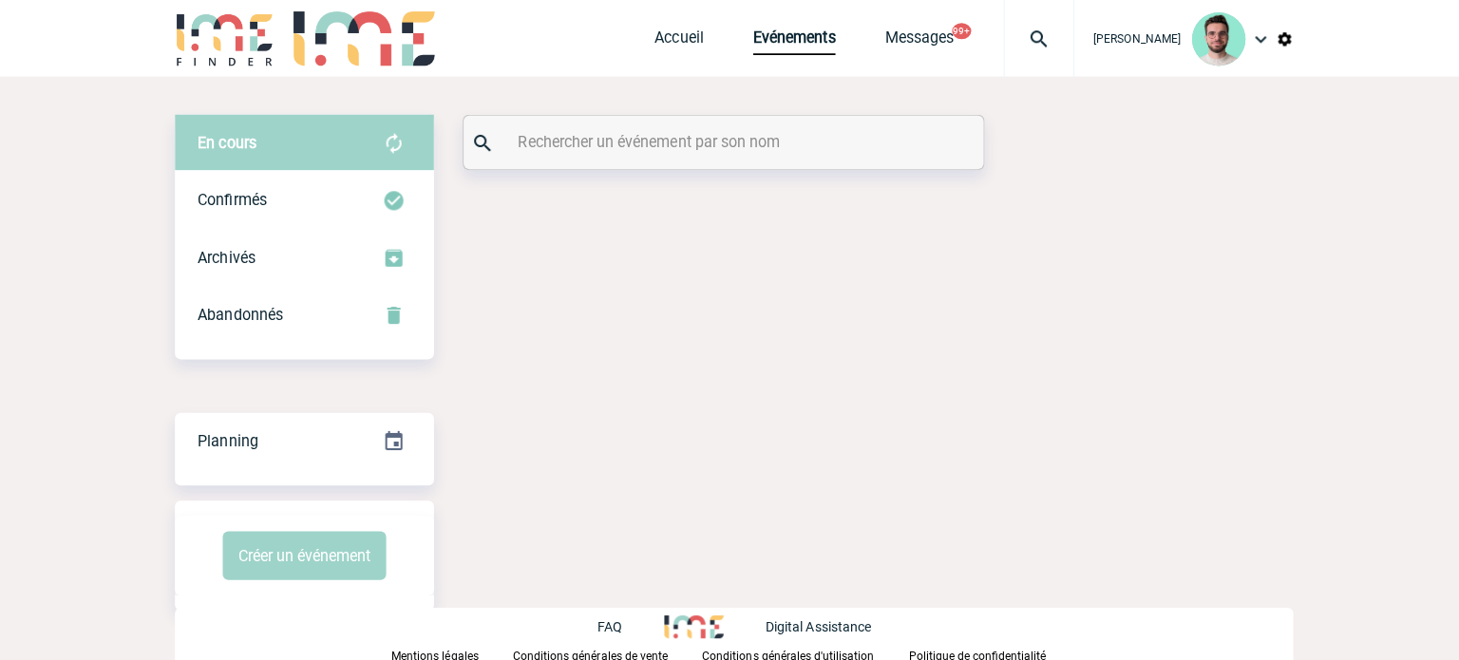
click at [661, 121] on div at bounding box center [719, 141] width 517 height 53
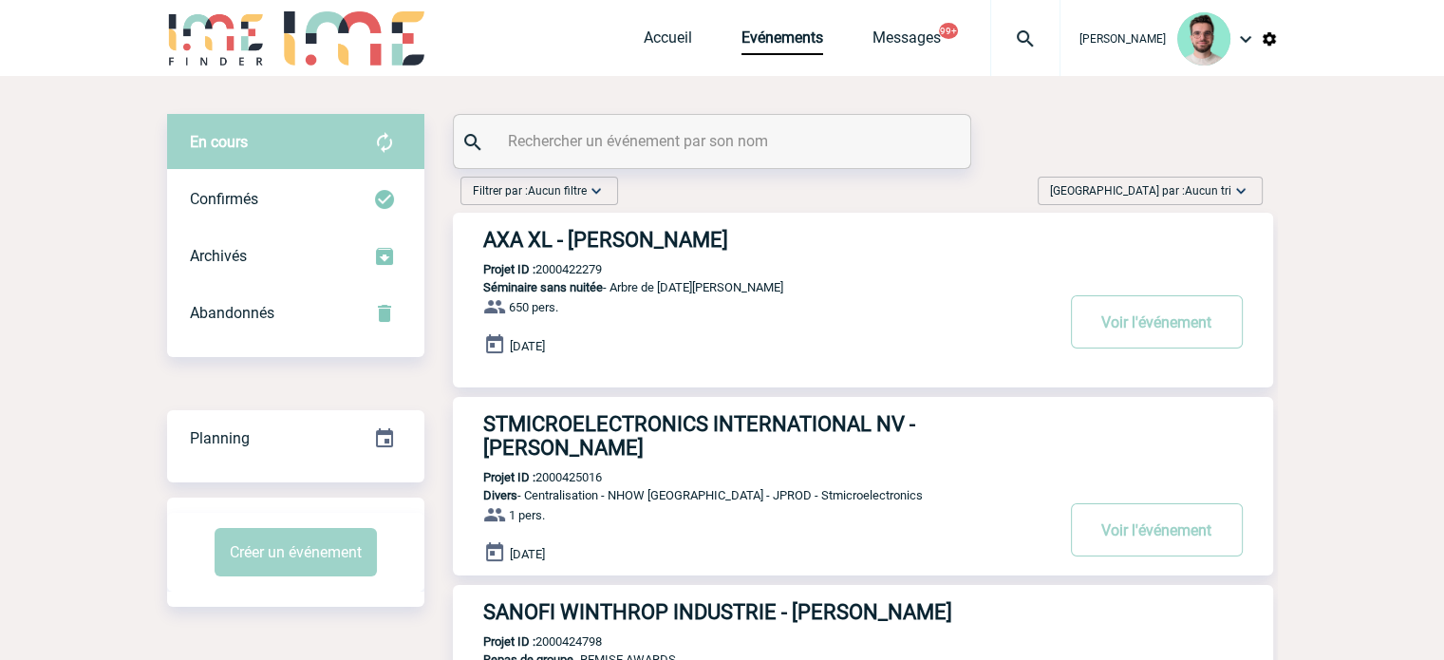
click at [662, 146] on input "text" at bounding box center [714, 141] width 423 height 28
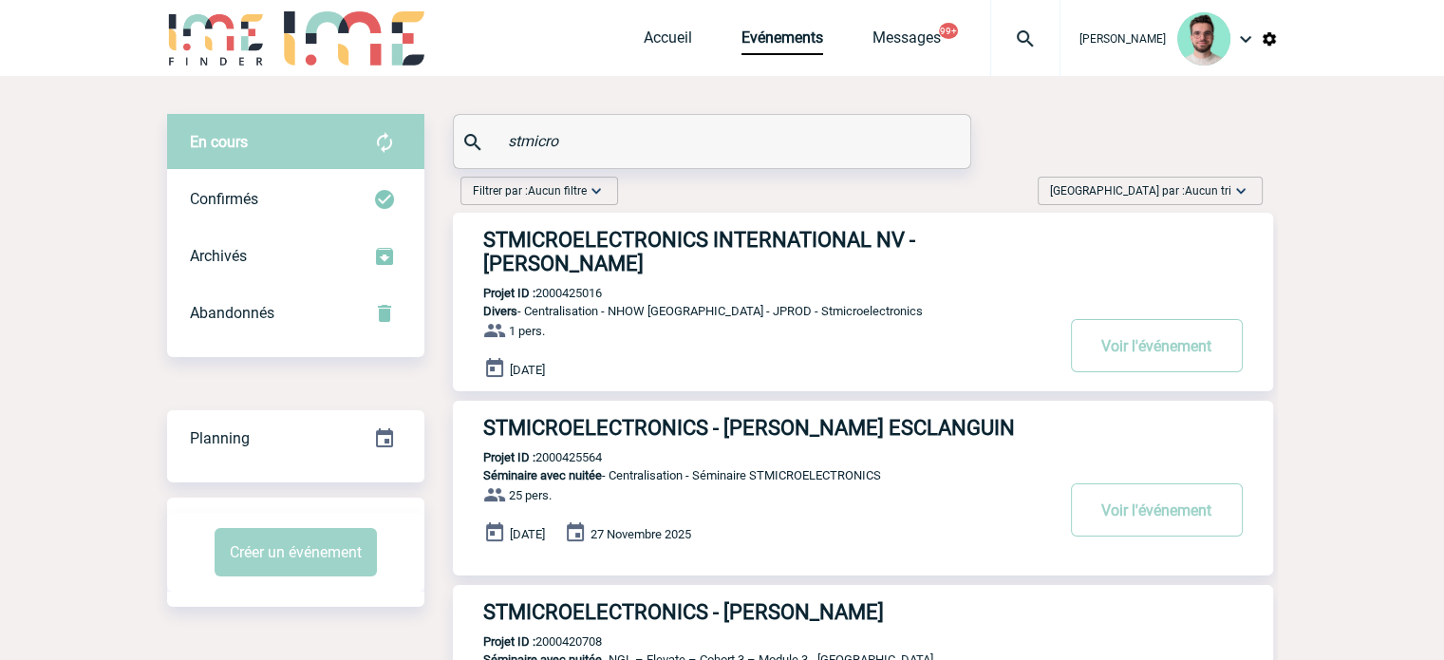
click at [564, 127] on div "stmicro" at bounding box center [712, 141] width 517 height 53
click at [560, 135] on input "stmicro" at bounding box center [714, 141] width 423 height 28
click at [559, 136] on input "stmicro" at bounding box center [714, 141] width 423 height 28
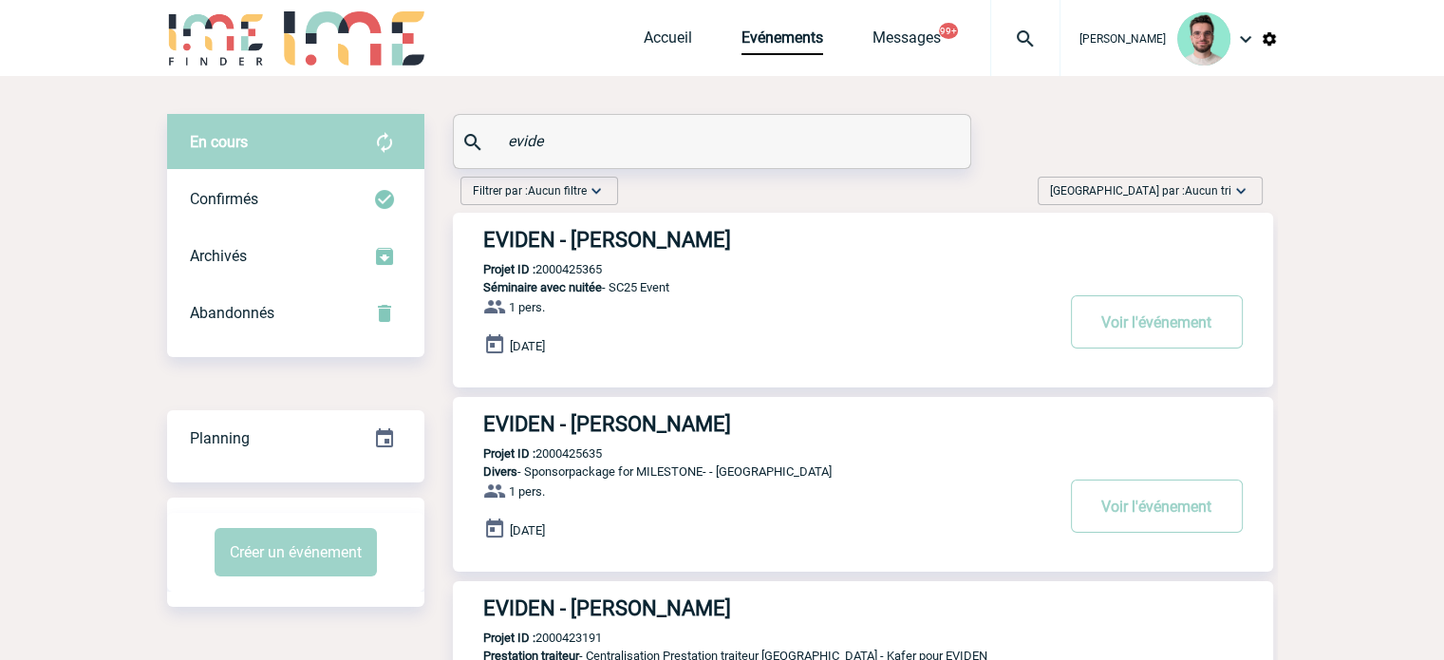
type input "evide"
click at [584, 249] on h3 "EVIDEN - Cristina WHITE" at bounding box center [768, 240] width 570 height 24
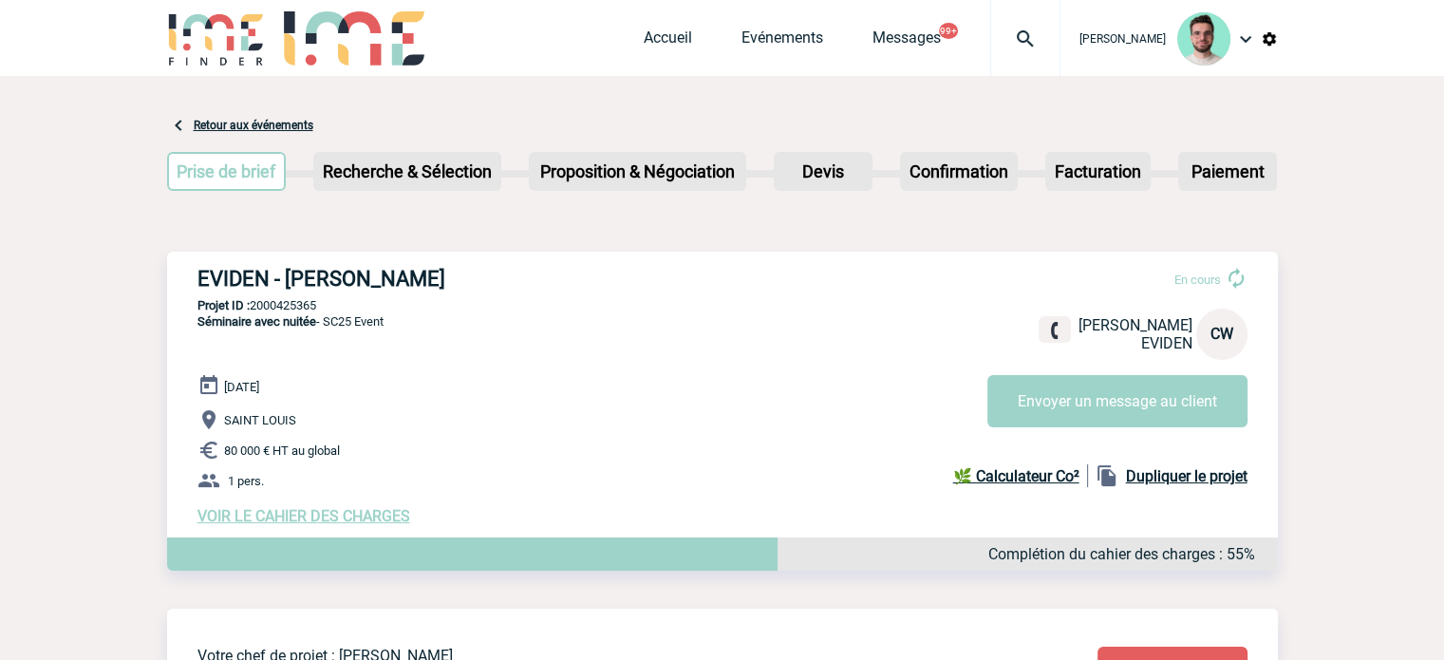
click at [273, 304] on p "Projet ID : 2000425365" at bounding box center [722, 305] width 1111 height 14
copy p "2000425365"
click at [644, 47] on link "Accueil" at bounding box center [668, 41] width 48 height 27
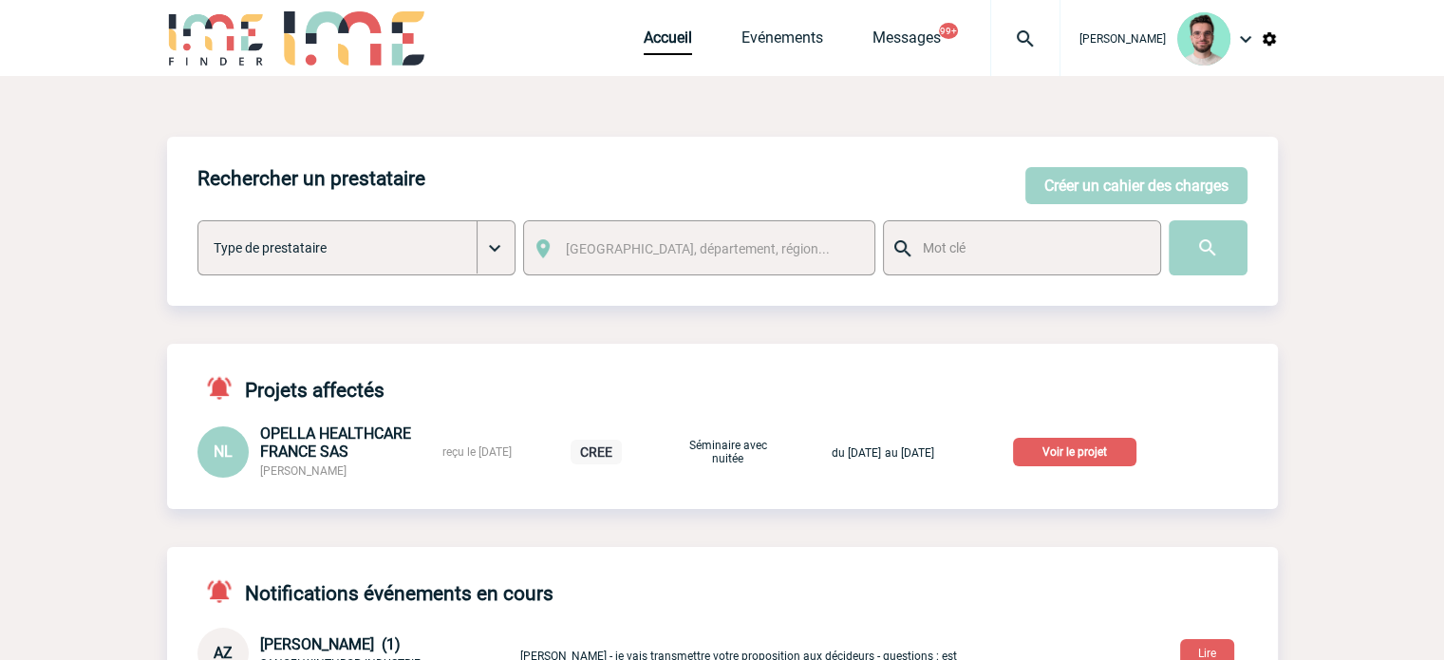
click at [1109, 459] on p "Voir le projet" at bounding box center [1074, 452] width 123 height 28
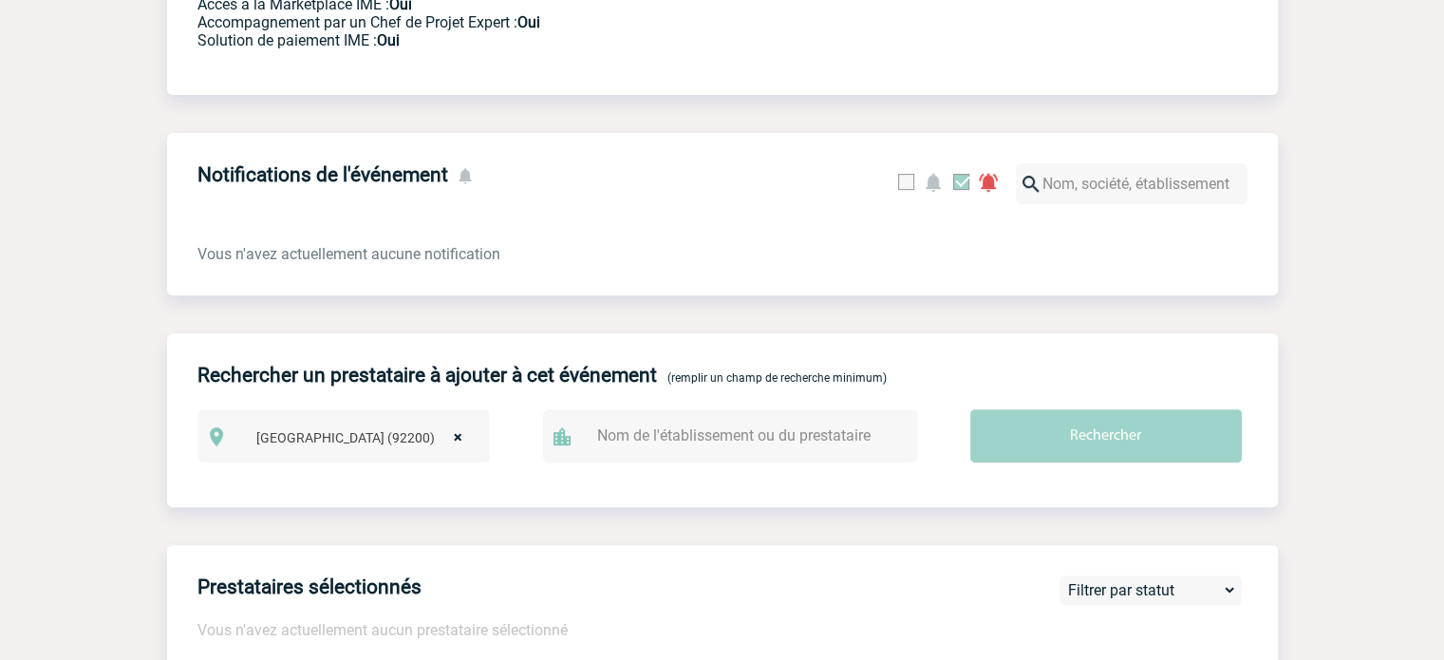
scroll to position [156, 0]
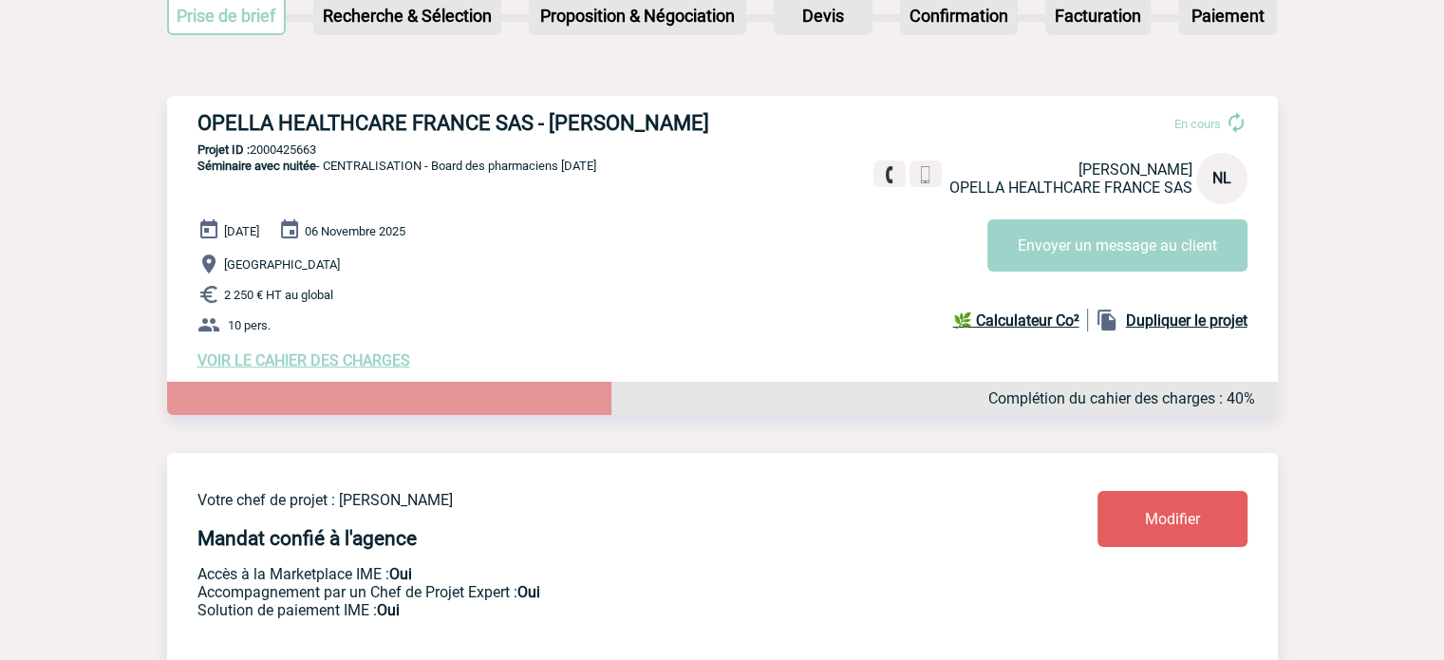
click at [342, 358] on span "VOIR LE CAHIER DES CHARGES" at bounding box center [304, 360] width 213 height 18
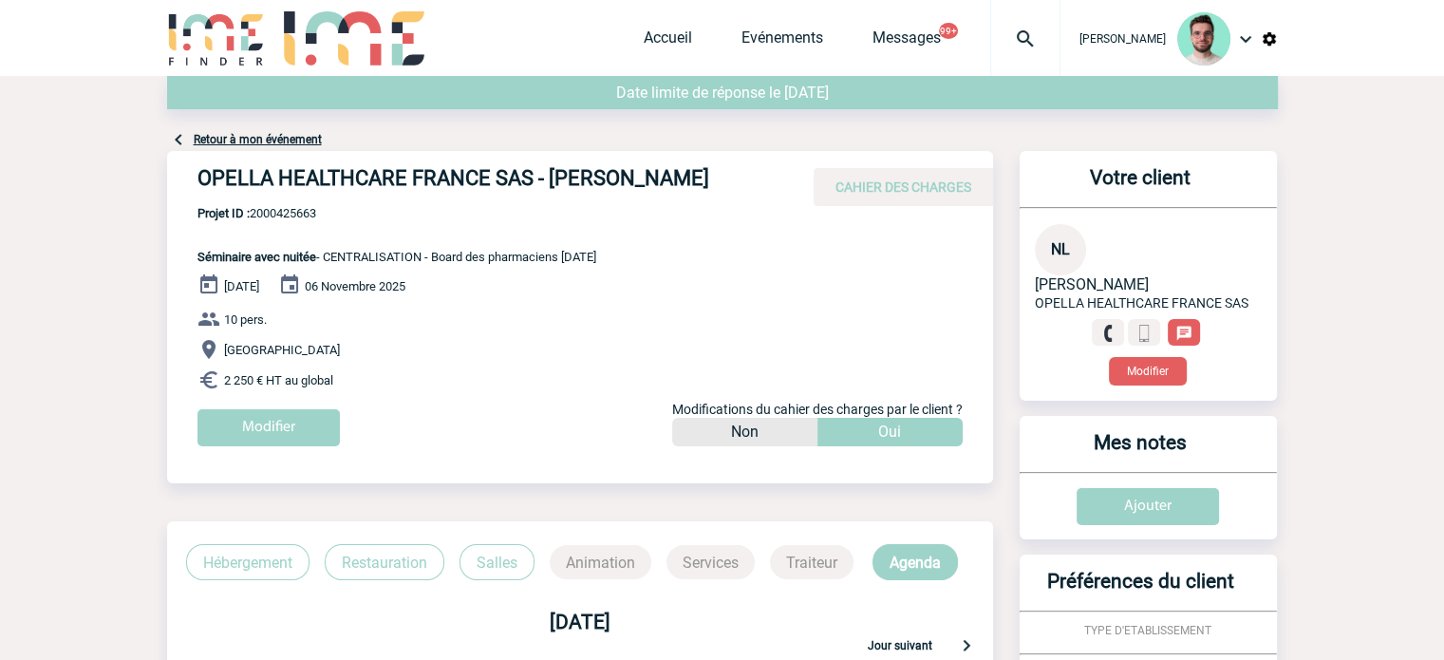
click at [270, 135] on link "Retour à mon événement" at bounding box center [258, 139] width 128 height 13
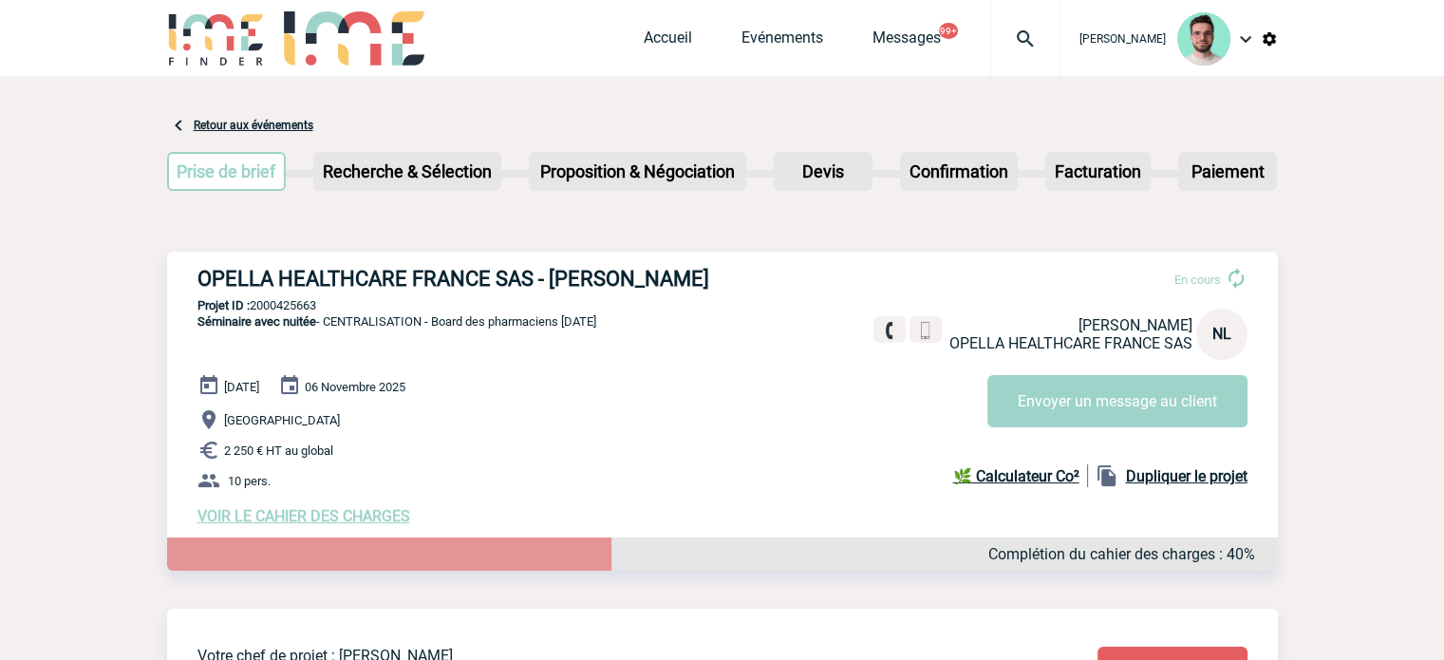
click at [317, 514] on span "VOIR LE CAHIER DES CHARGES" at bounding box center [304, 516] width 213 height 18
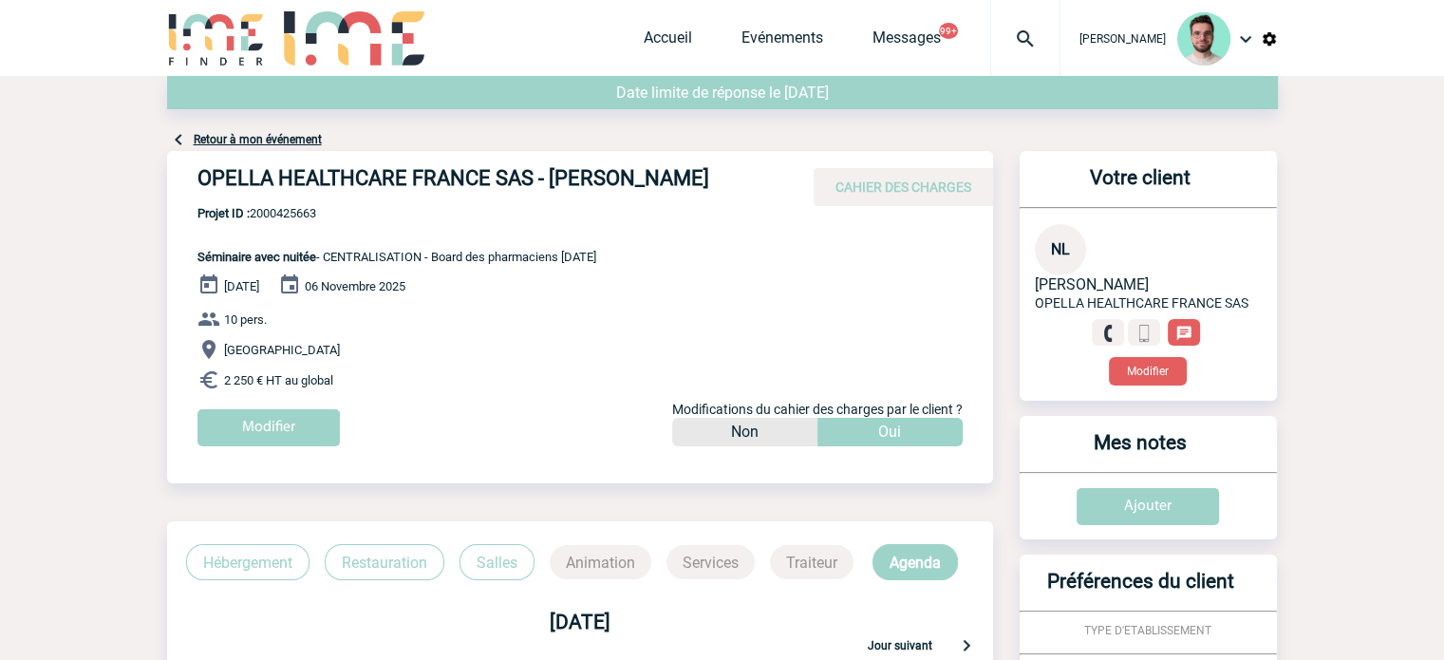
click at [273, 144] on link "Retour à mon événement" at bounding box center [258, 139] width 128 height 13
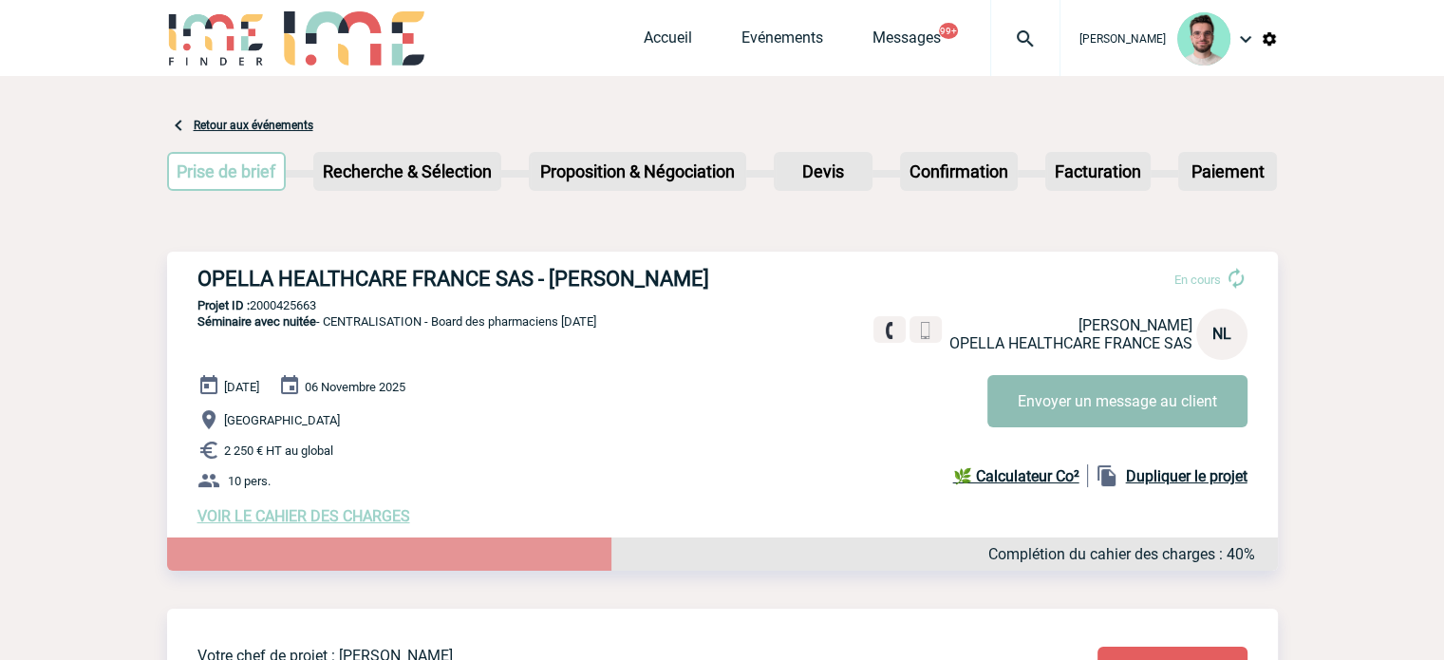
click at [1071, 398] on button "Envoyer un message au client" at bounding box center [1118, 401] width 260 height 52
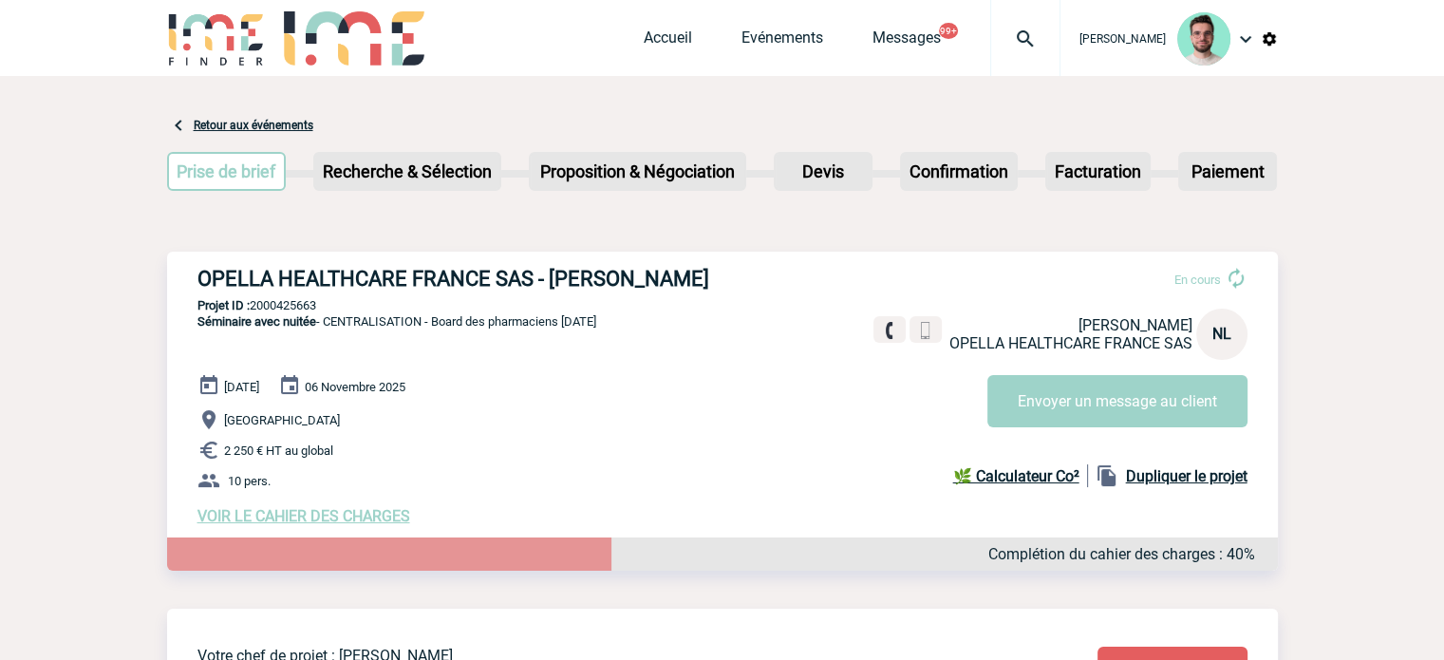
click at [260, 508] on div "04 Novembre 2025 06 Novembre 2025 Neuilly-sur-Seine 2 250 € HT au global 10 per…" at bounding box center [738, 449] width 1081 height 151
click at [262, 516] on span "VOIR LE CAHIER DES CHARGES" at bounding box center [304, 516] width 213 height 18
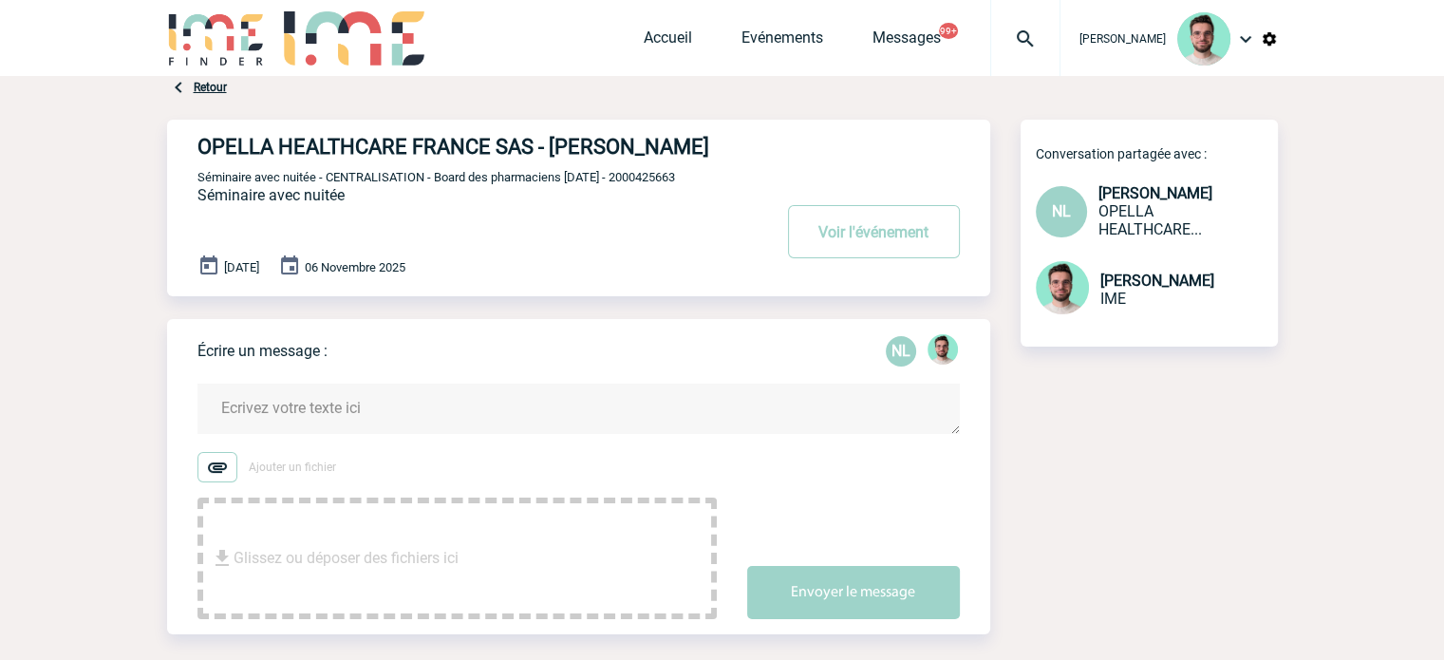
click at [424, 413] on textarea at bounding box center [579, 409] width 762 height 50
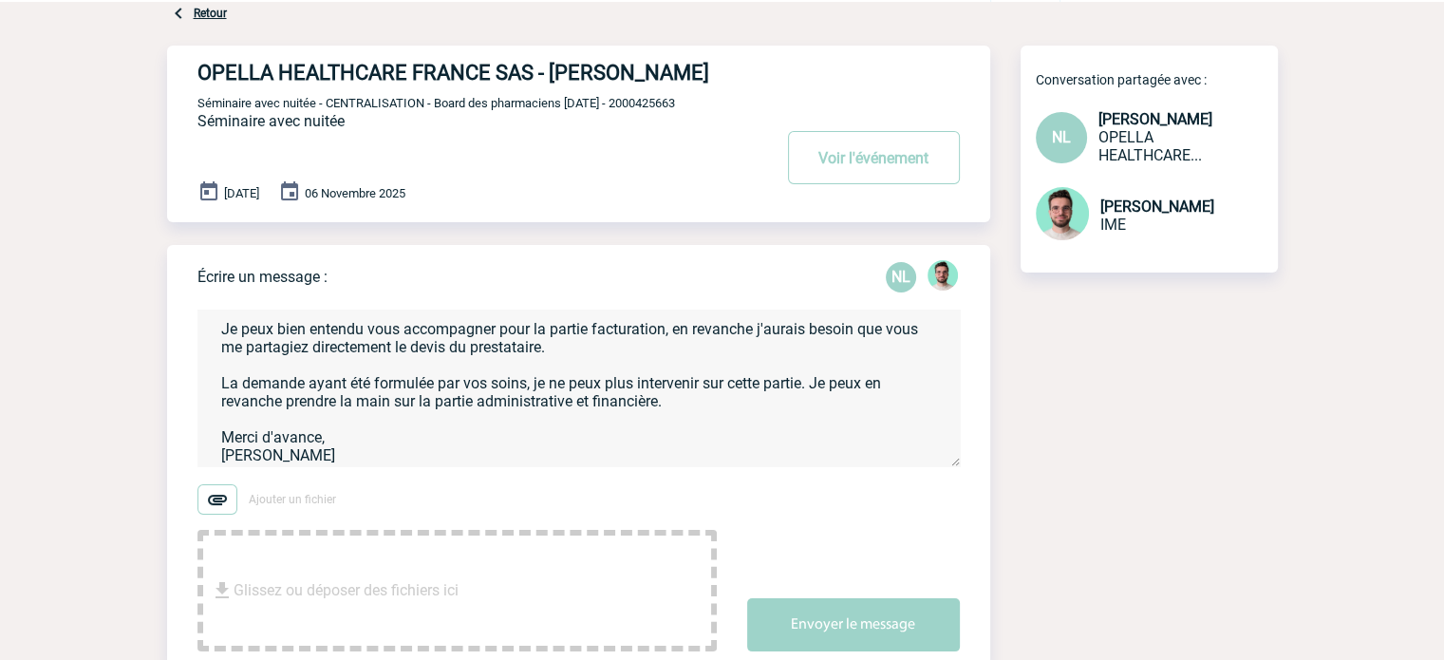
scroll to position [202, 0]
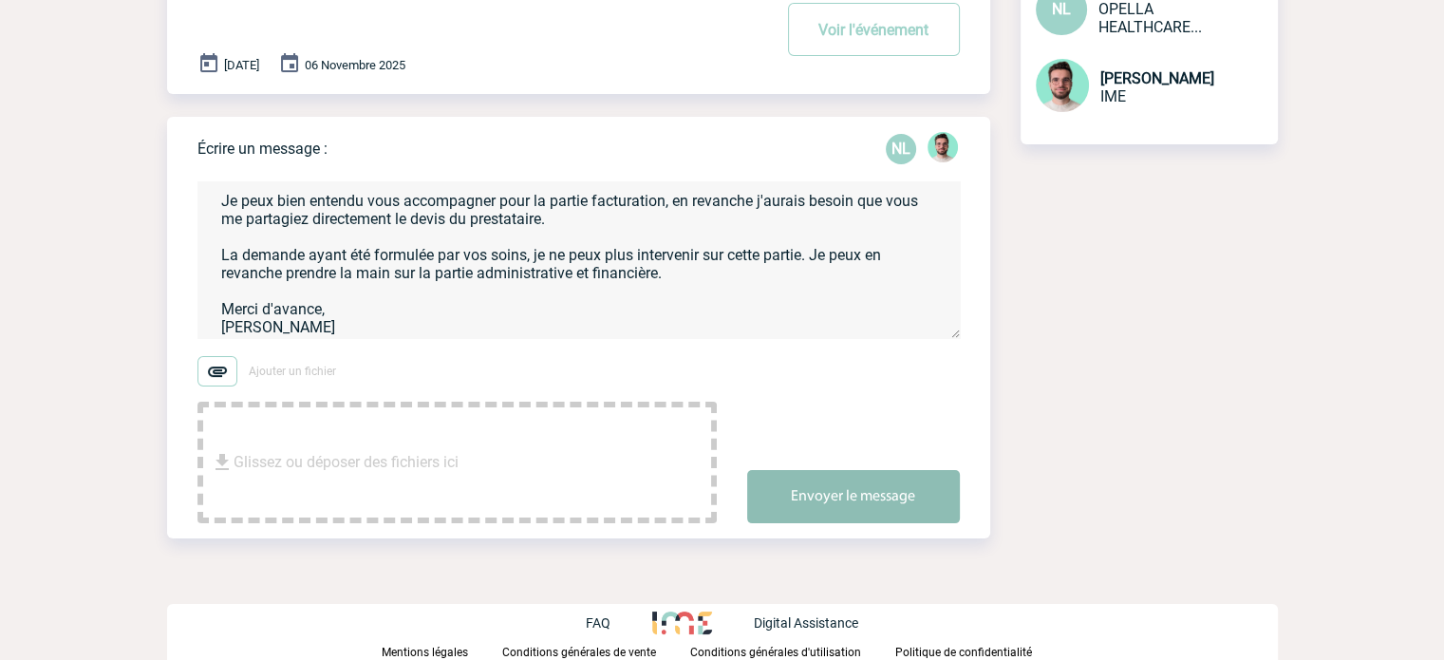
type textarea "Bonjour [PERSON_NAME], Merci pour votre demande :). Je peux bien entendu vous a…"
click at [889, 497] on button "Envoyer le message" at bounding box center [853, 496] width 213 height 53
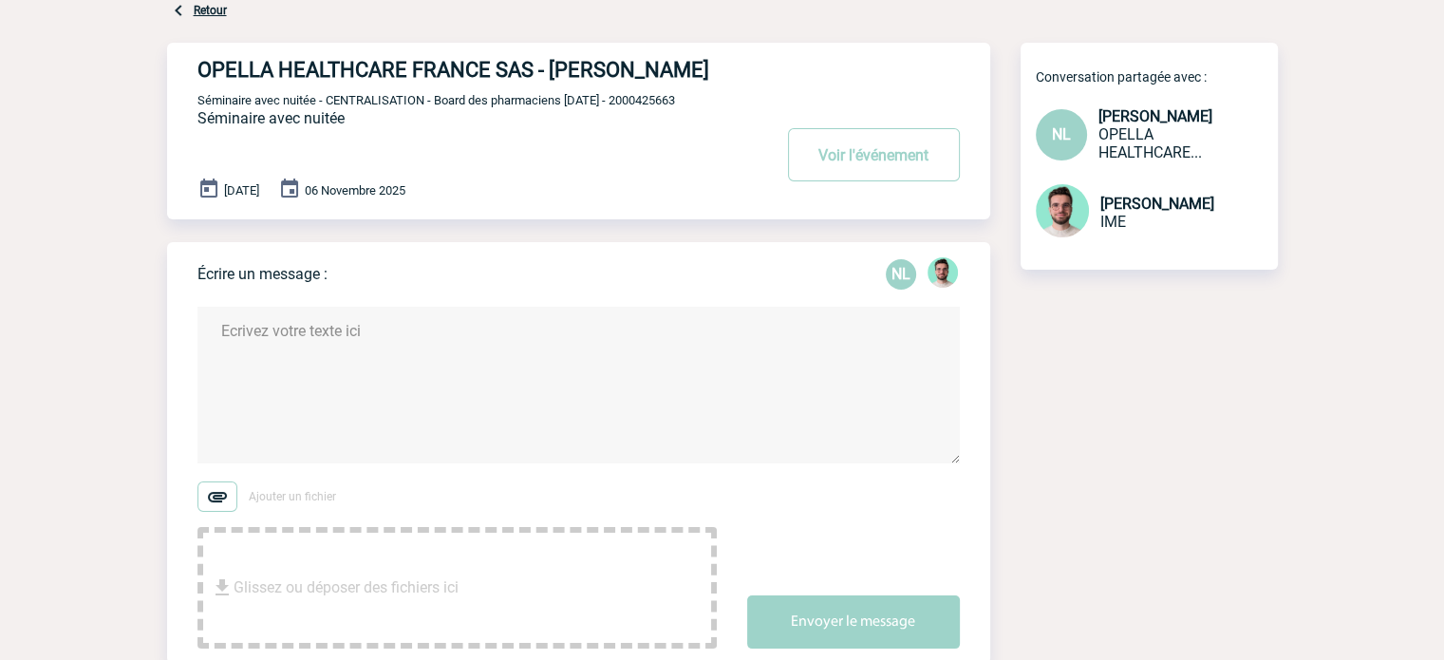
scroll to position [0, 0]
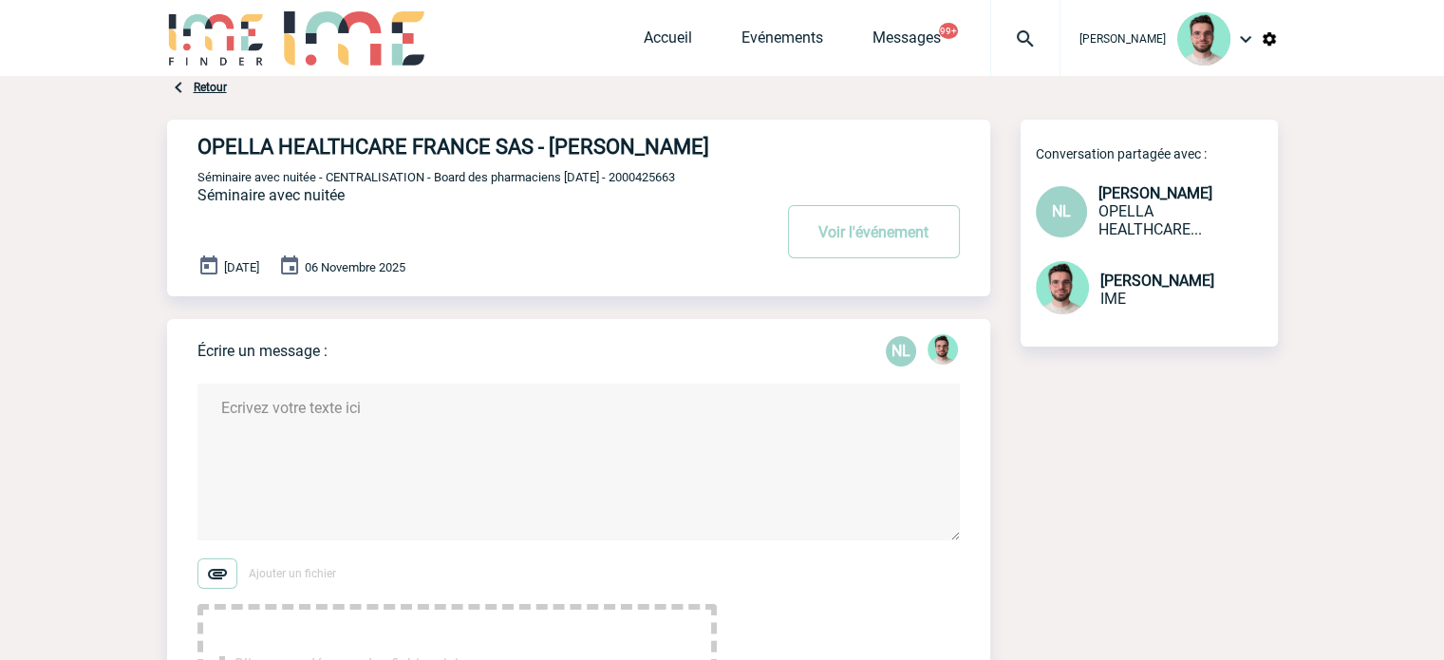
click at [543, 164] on div "OPELLA HEALTHCARE FRANCE SAS - Nadia LOUZANI Voir l'événement Séminaire avec nu…" at bounding box center [594, 200] width 793 height 161
click at [831, 227] on button "Voir l'événement" at bounding box center [874, 231] width 172 height 53
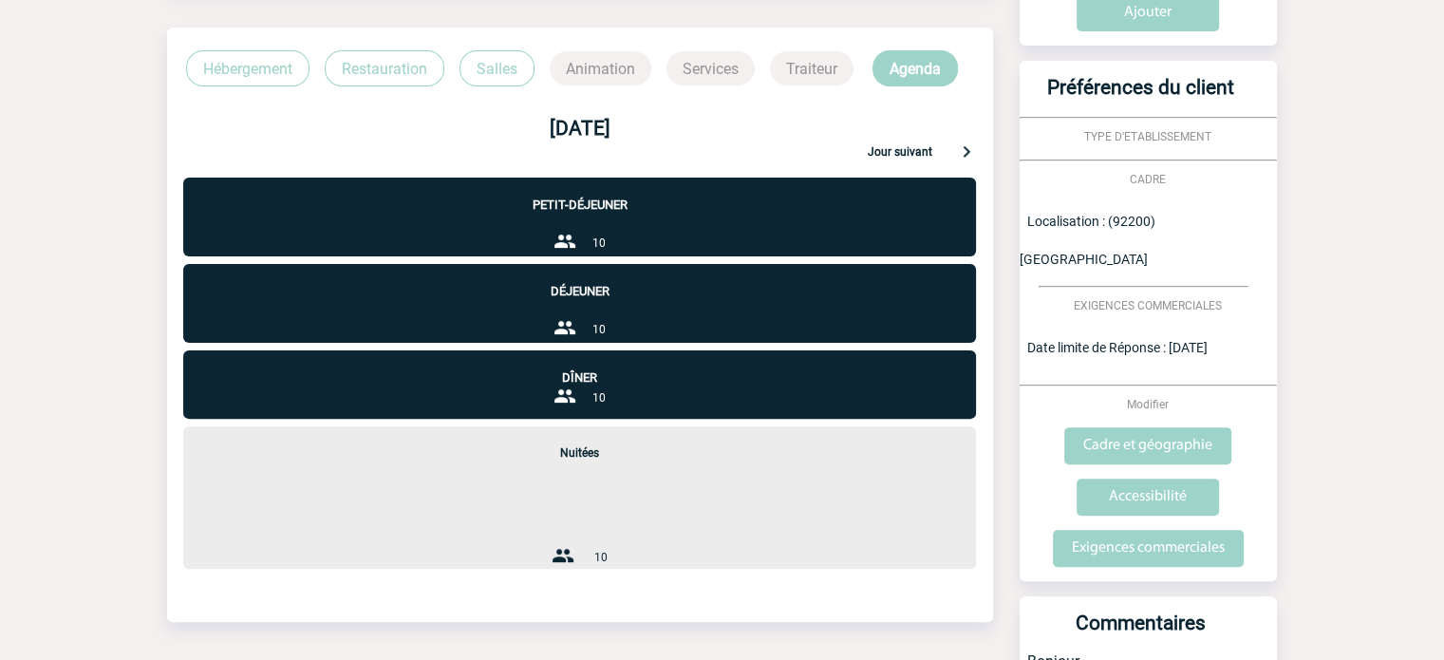
scroll to position [380, 0]
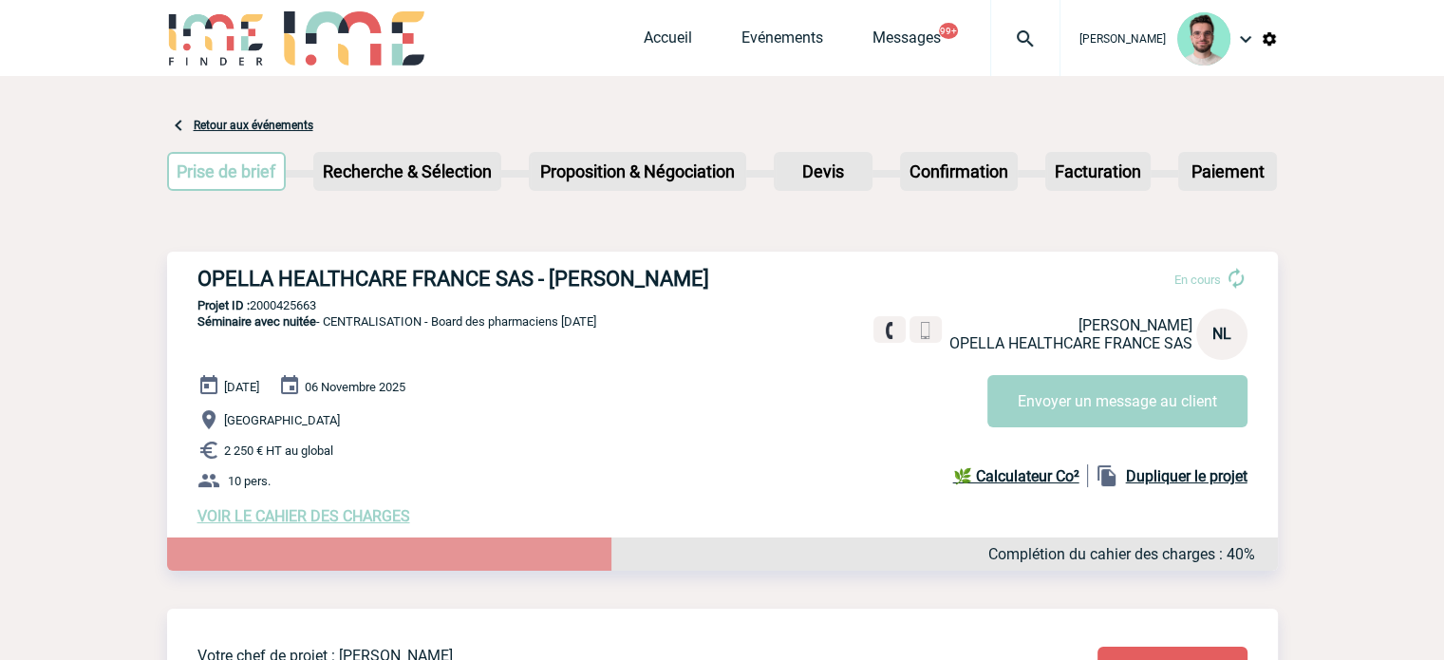
click at [483, 289] on h3 "OPELLA HEALTHCARE FRANCE SAS - [PERSON_NAME]" at bounding box center [483, 279] width 570 height 24
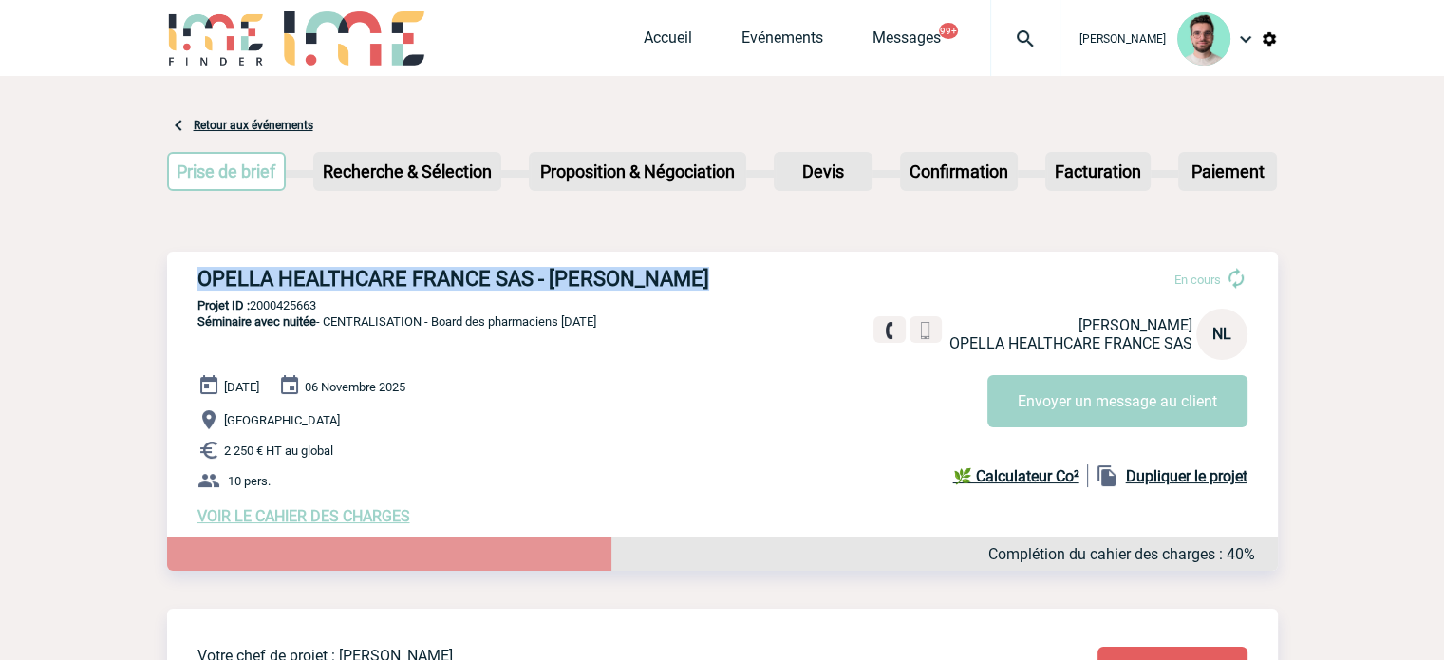
click at [483, 289] on h3 "OPELLA HEALTHCARE FRANCE SAS - [PERSON_NAME]" at bounding box center [483, 279] width 570 height 24
copy div "OPELLA HEALTHCARE FRANCE SAS - [PERSON_NAME]"
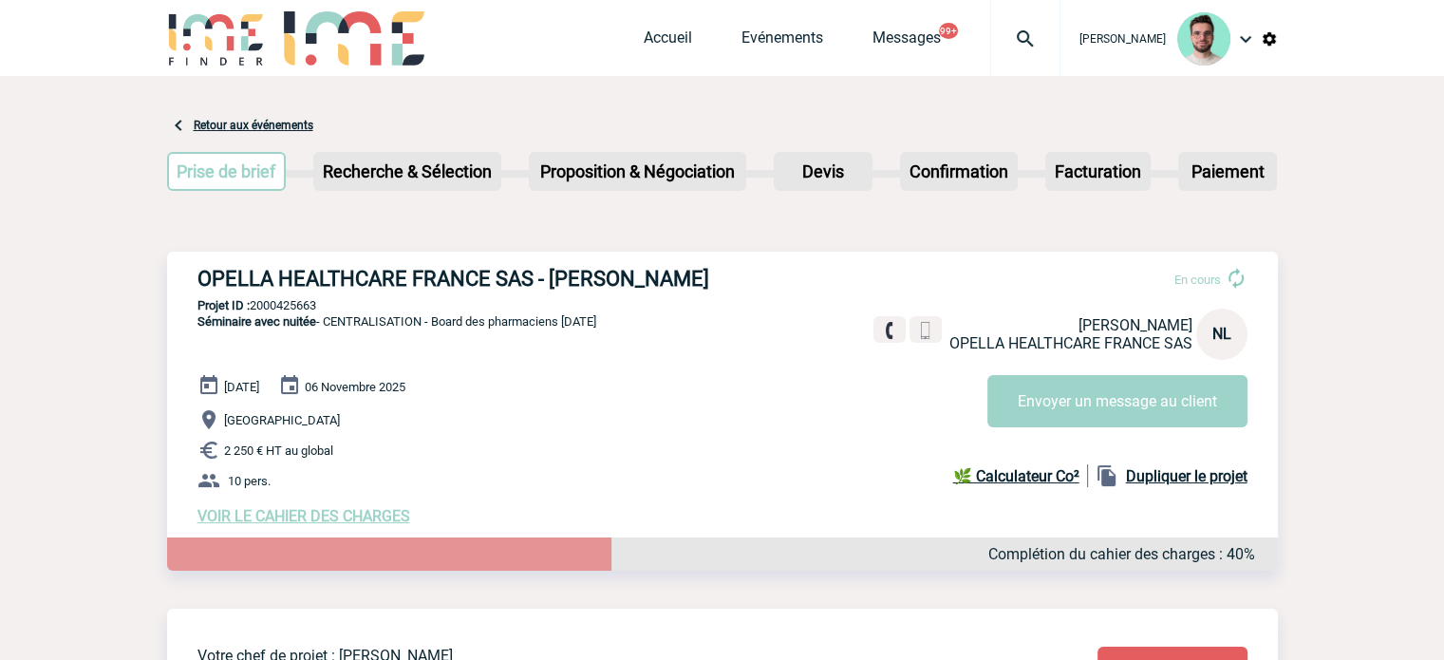
click at [278, 299] on p "Projet ID : 2000425663" at bounding box center [722, 305] width 1111 height 14
copy p "2000425663"
